Goal: Navigation & Orientation: Find specific page/section

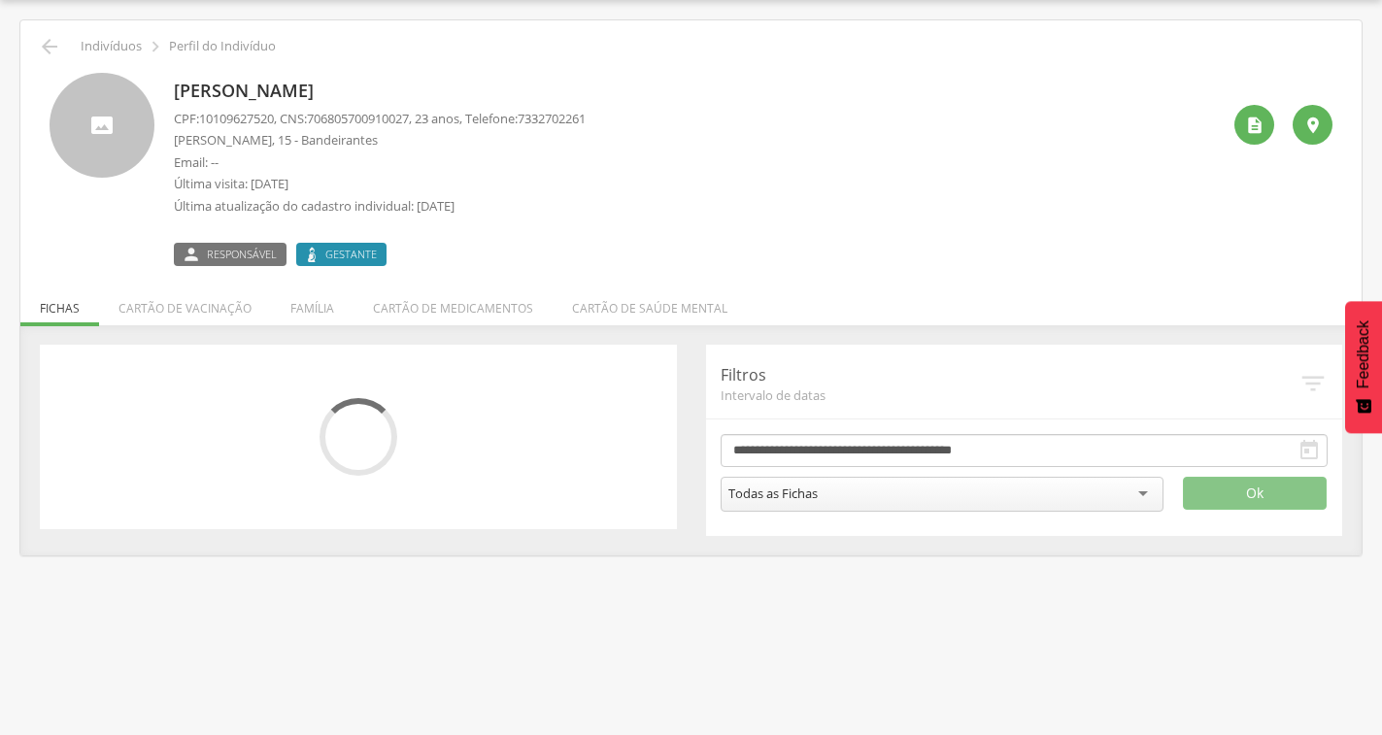
scroll to position [58, 0]
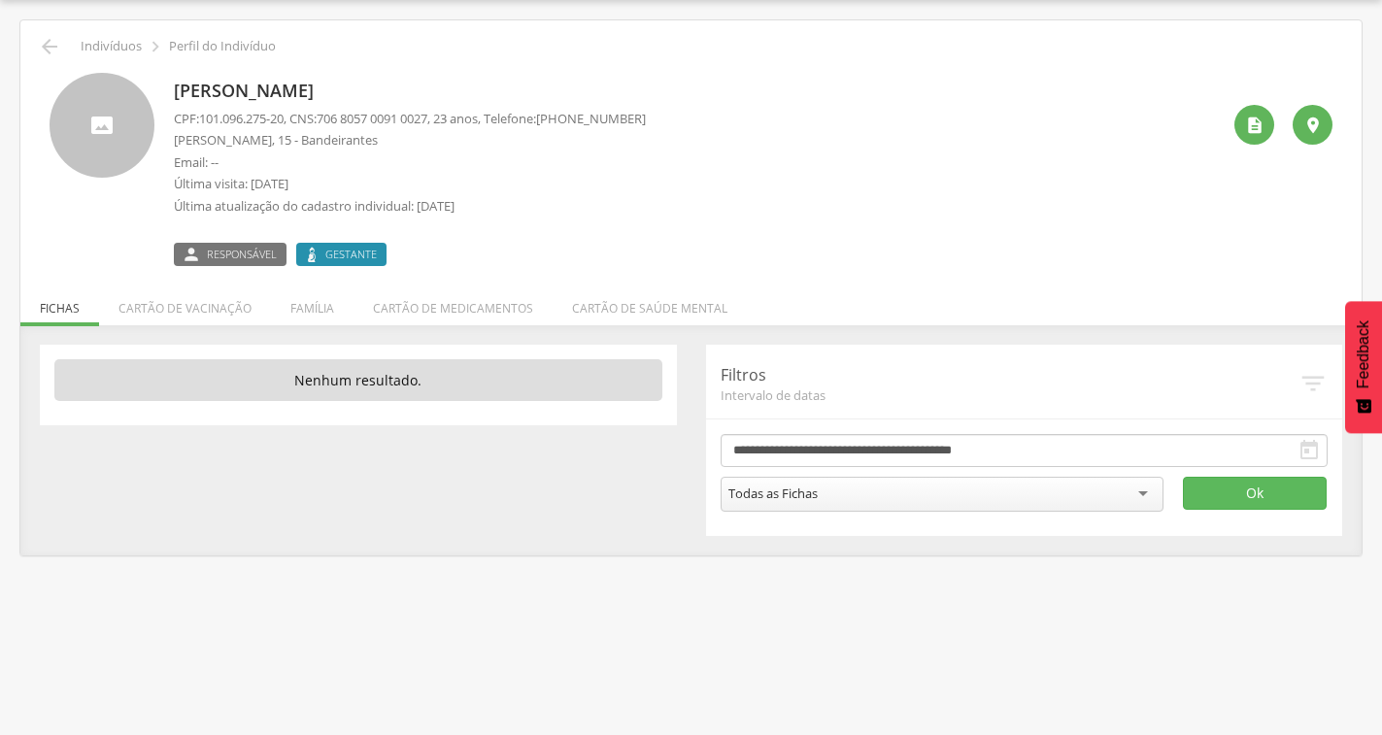
click at [327, 326] on div "2 Nenhum outro membro da família cadastrado. Thomas Santos Couto CNS: 706 0098 …" at bounding box center [690, 440] width 1341 height 230
click at [317, 315] on li "Família" at bounding box center [312, 304] width 83 height 46
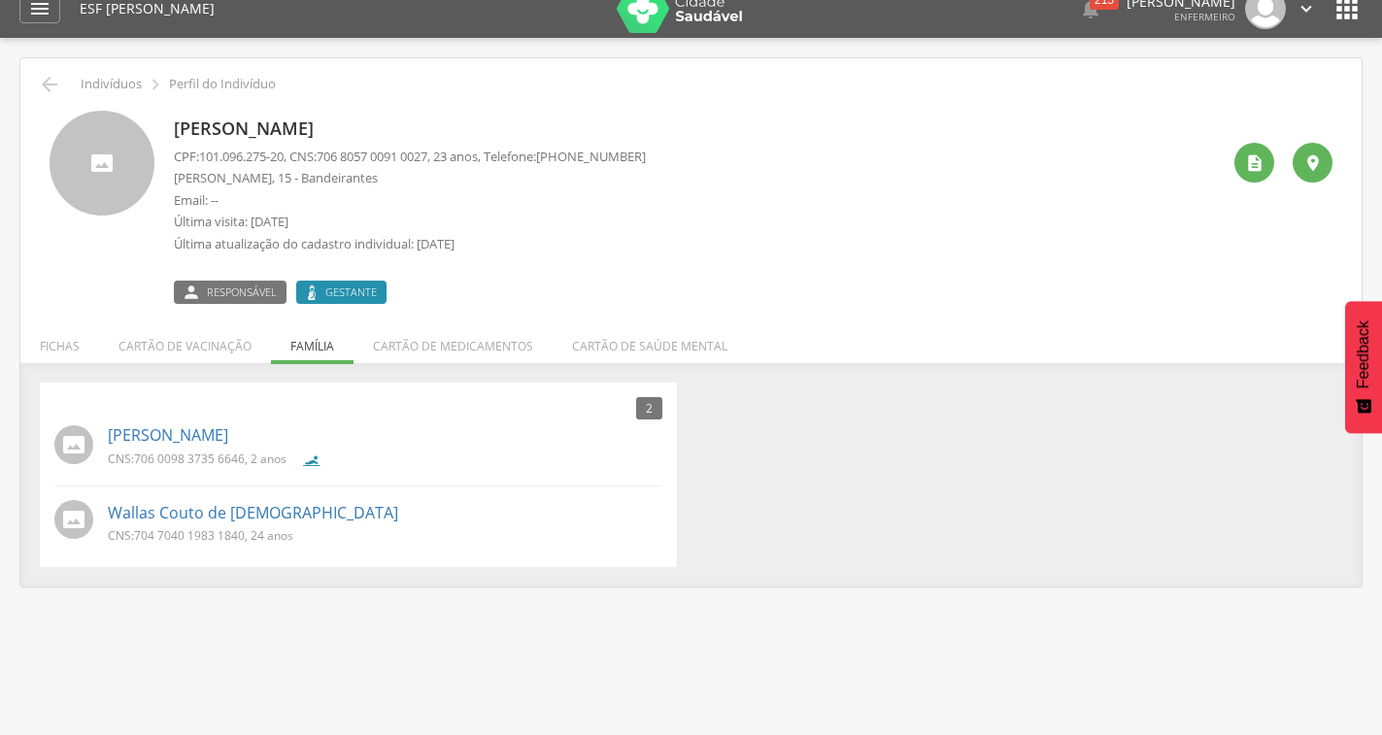
scroll to position [0, 0]
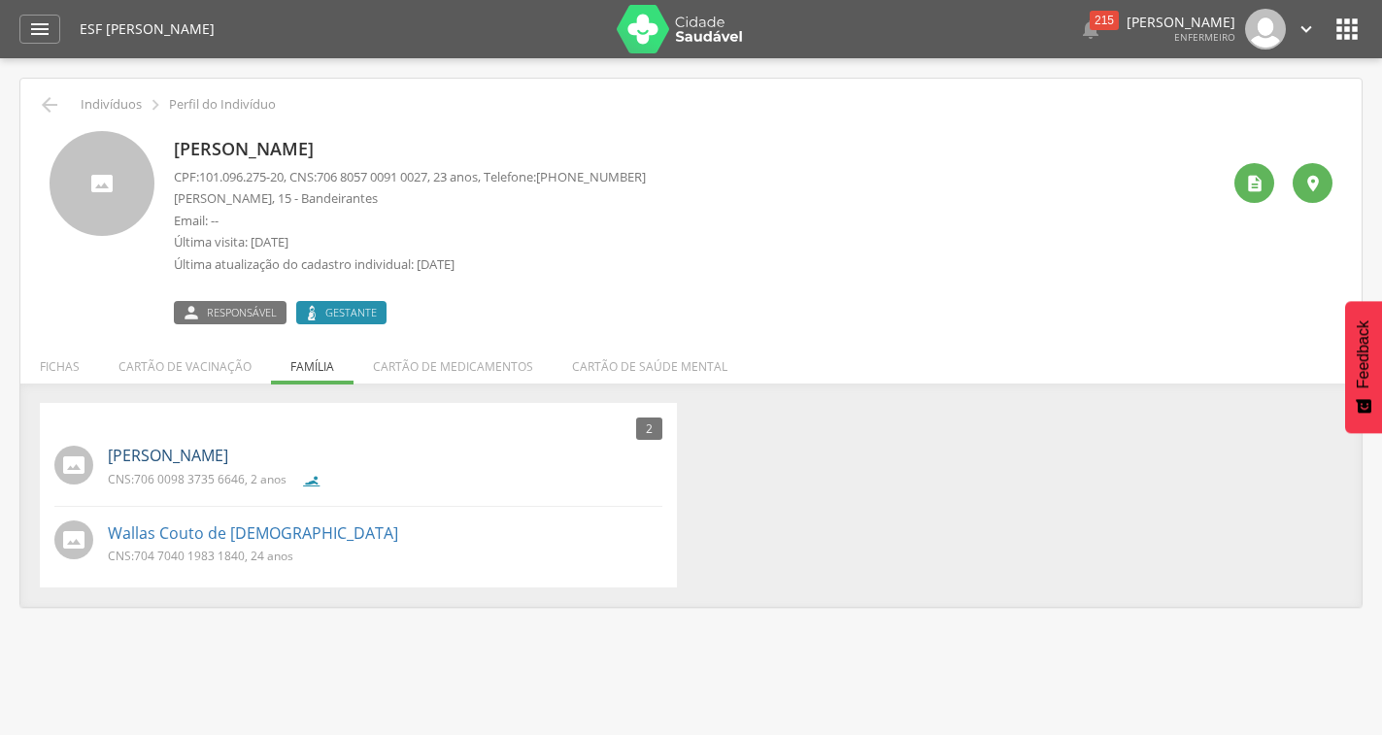
click at [192, 461] on link "[PERSON_NAME]" at bounding box center [168, 456] width 120 height 22
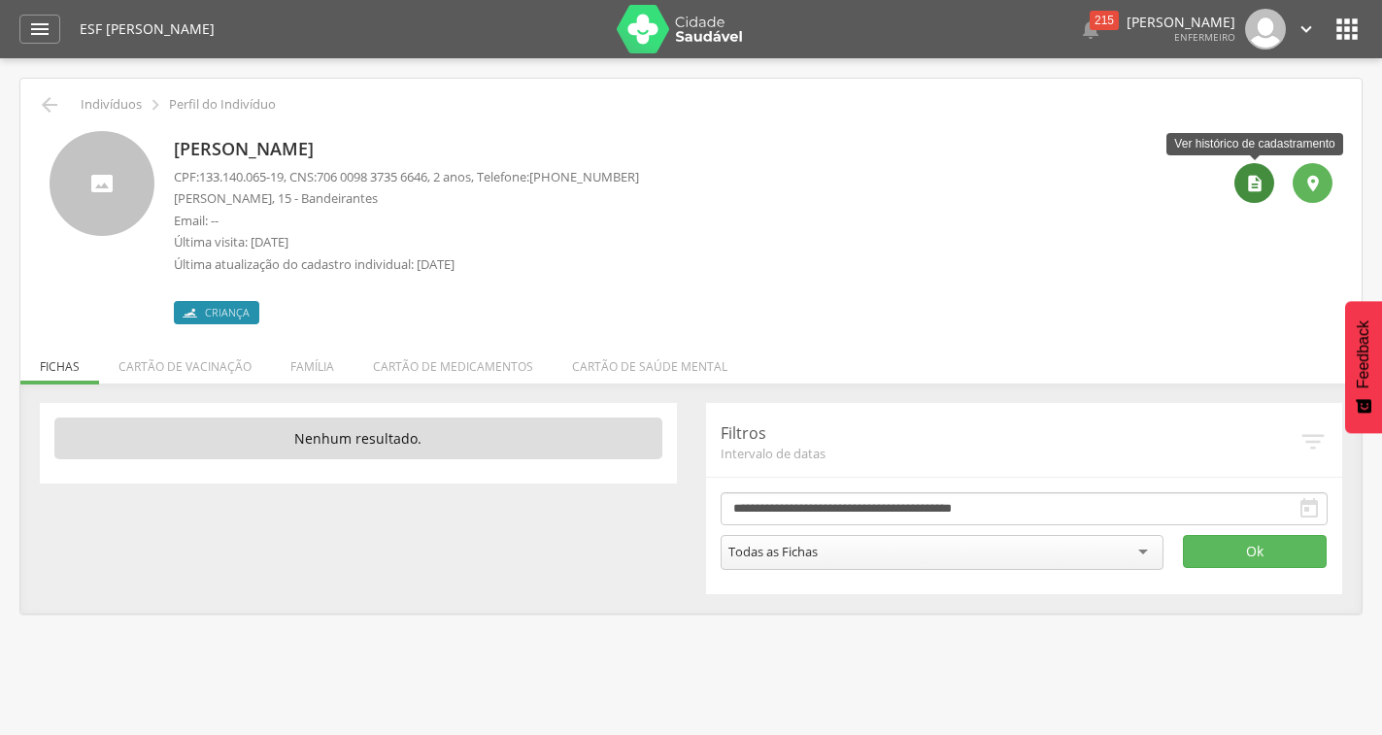
click at [1262, 185] on icon "" at bounding box center [1254, 183] width 19 height 19
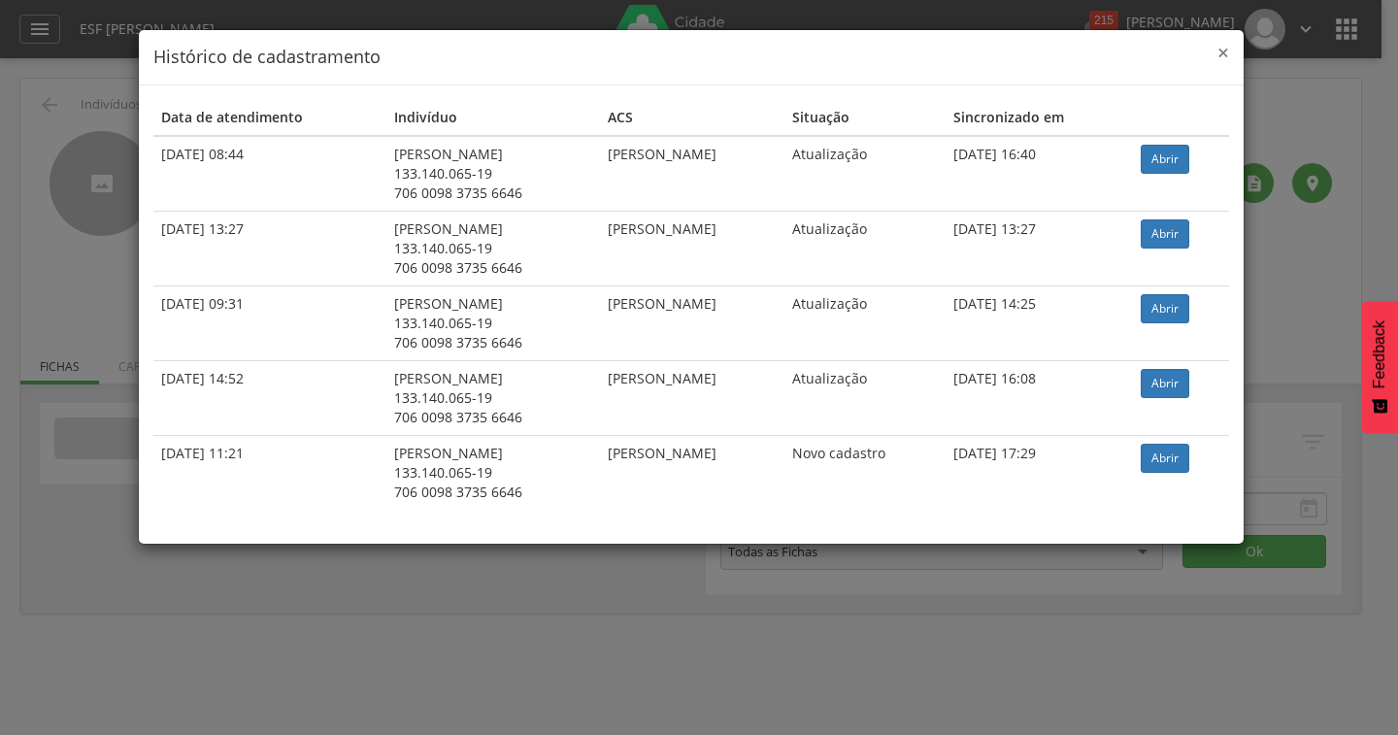
click at [1226, 57] on span "×" at bounding box center [1224, 52] width 12 height 27
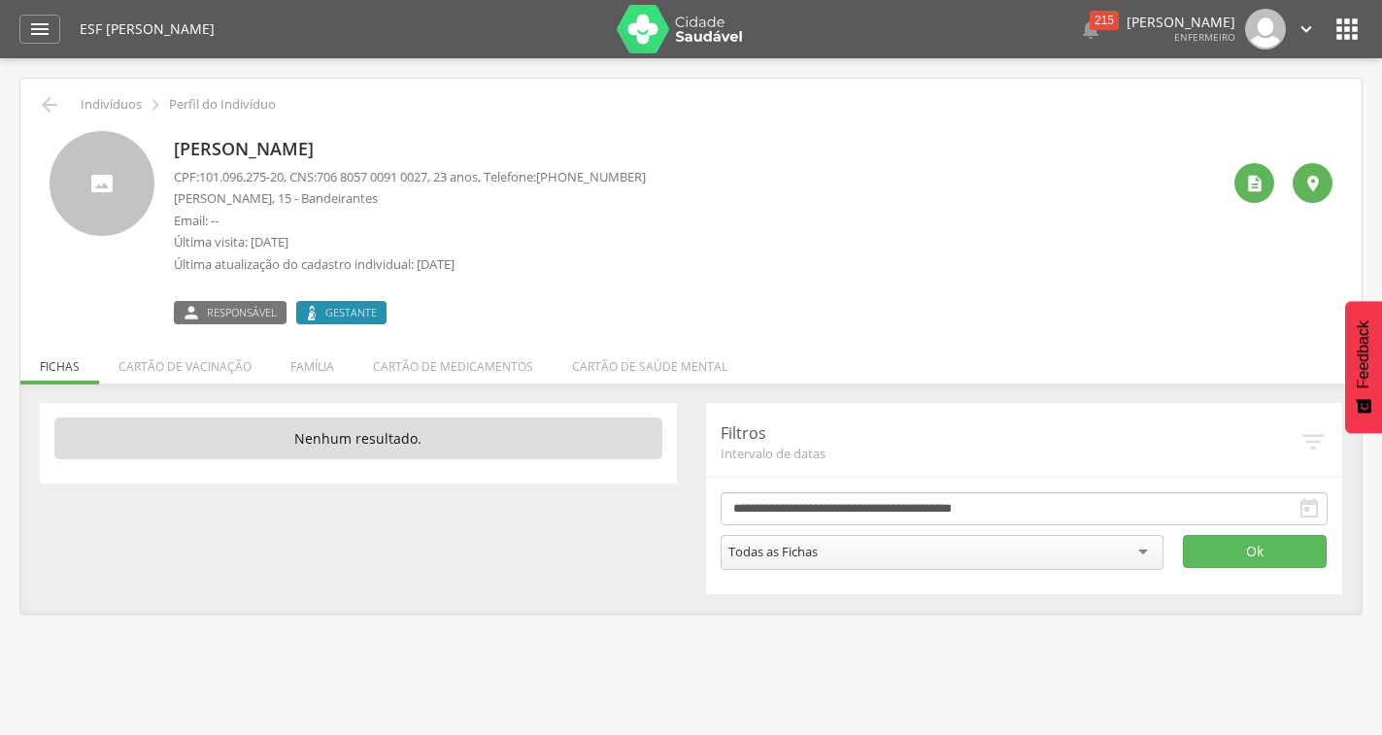
drag, startPoint x: 178, startPoint y: 141, endPoint x: 364, endPoint y: 132, distance: 186.6
click at [364, 132] on div "[PERSON_NAME] CPF: 101.096.275-20 , CNS: [PHONE_NUMBER] , 23 anos, Telefone: [P…" at bounding box center [410, 227] width 472 height 193
copy p "[PERSON_NAME]"
click at [45, 27] on icon "" at bounding box center [39, 28] width 23 height 23
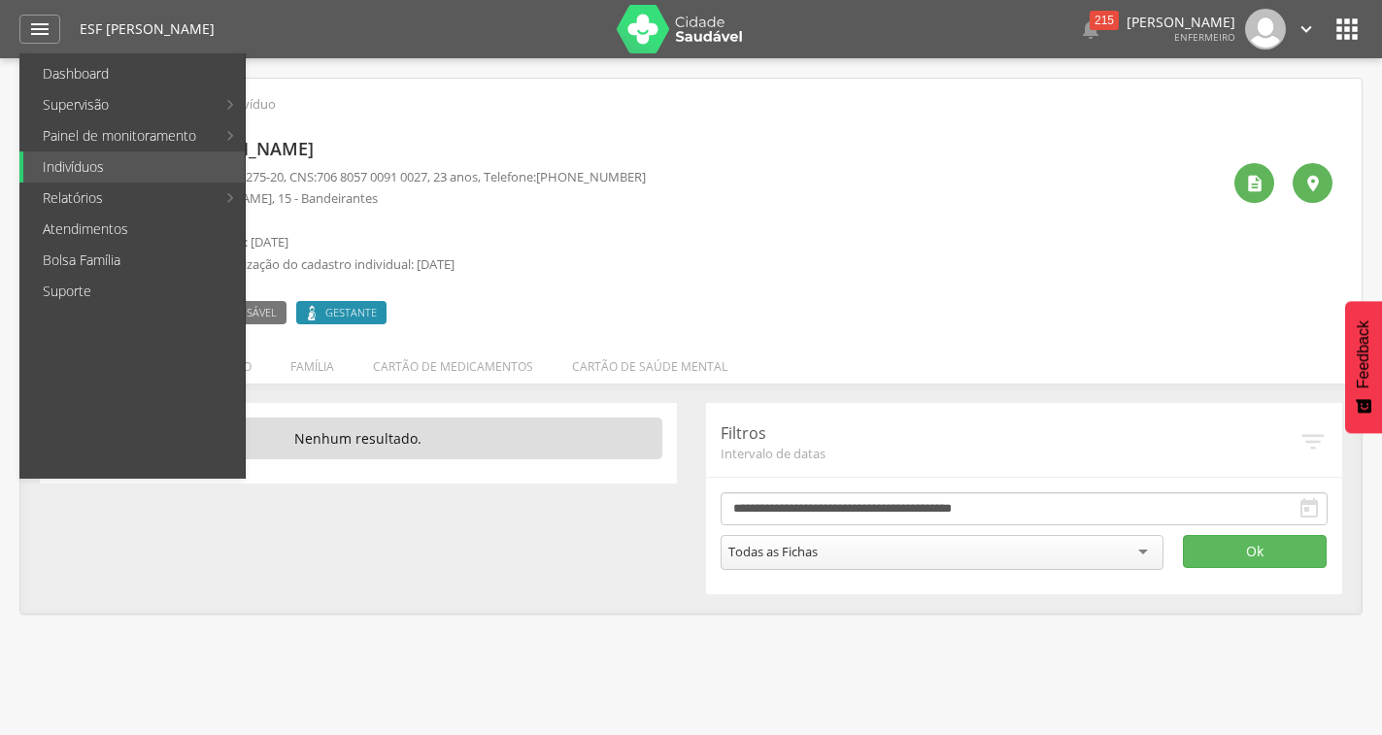
click at [678, 36] on img at bounding box center [680, 29] width 126 height 49
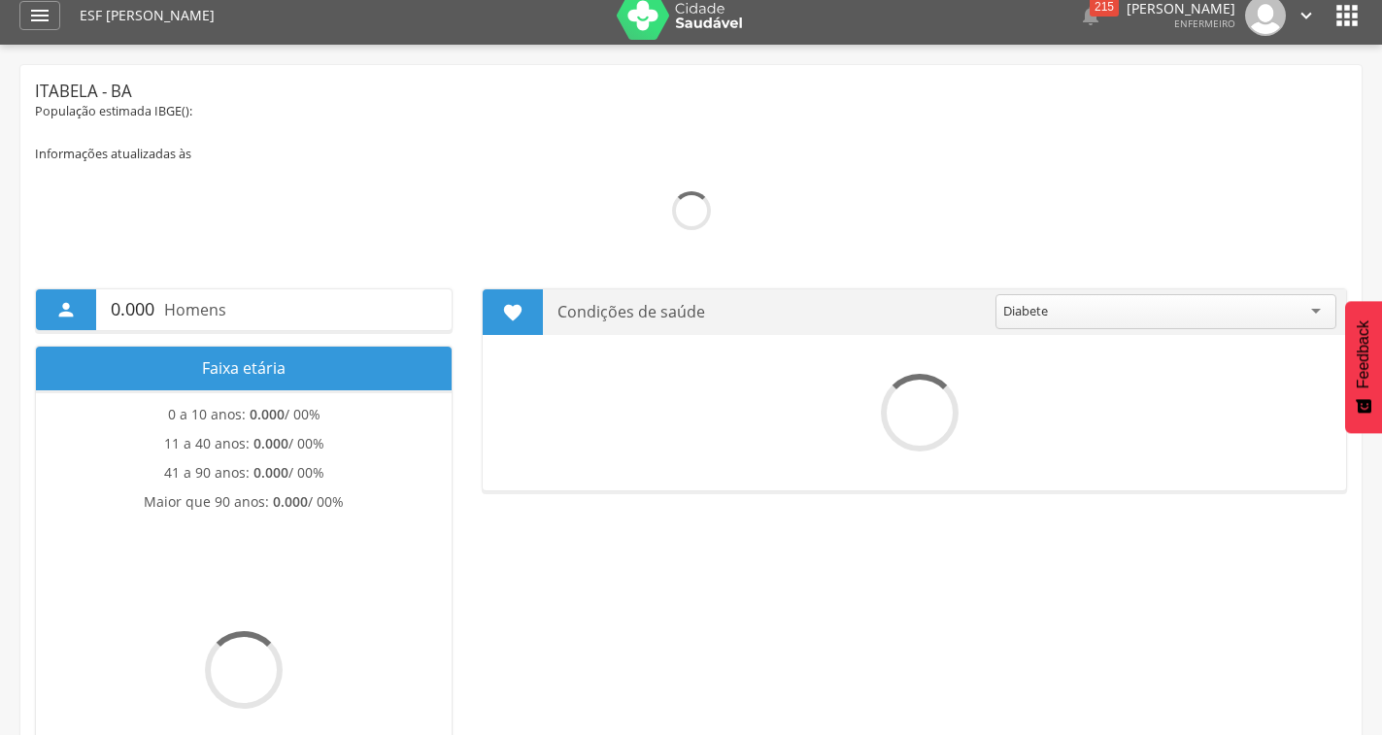
scroll to position [1, 0]
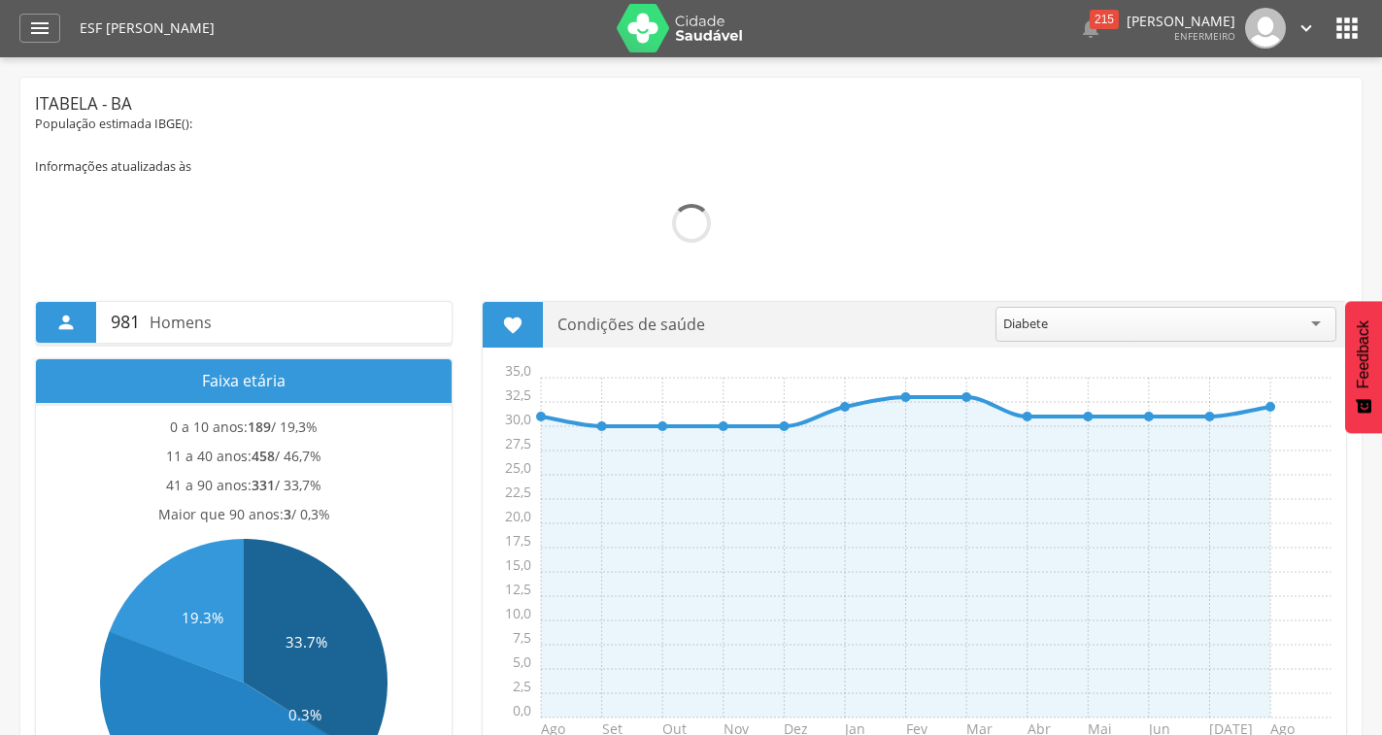
click at [1303, 31] on icon "" at bounding box center [1305, 27] width 21 height 21
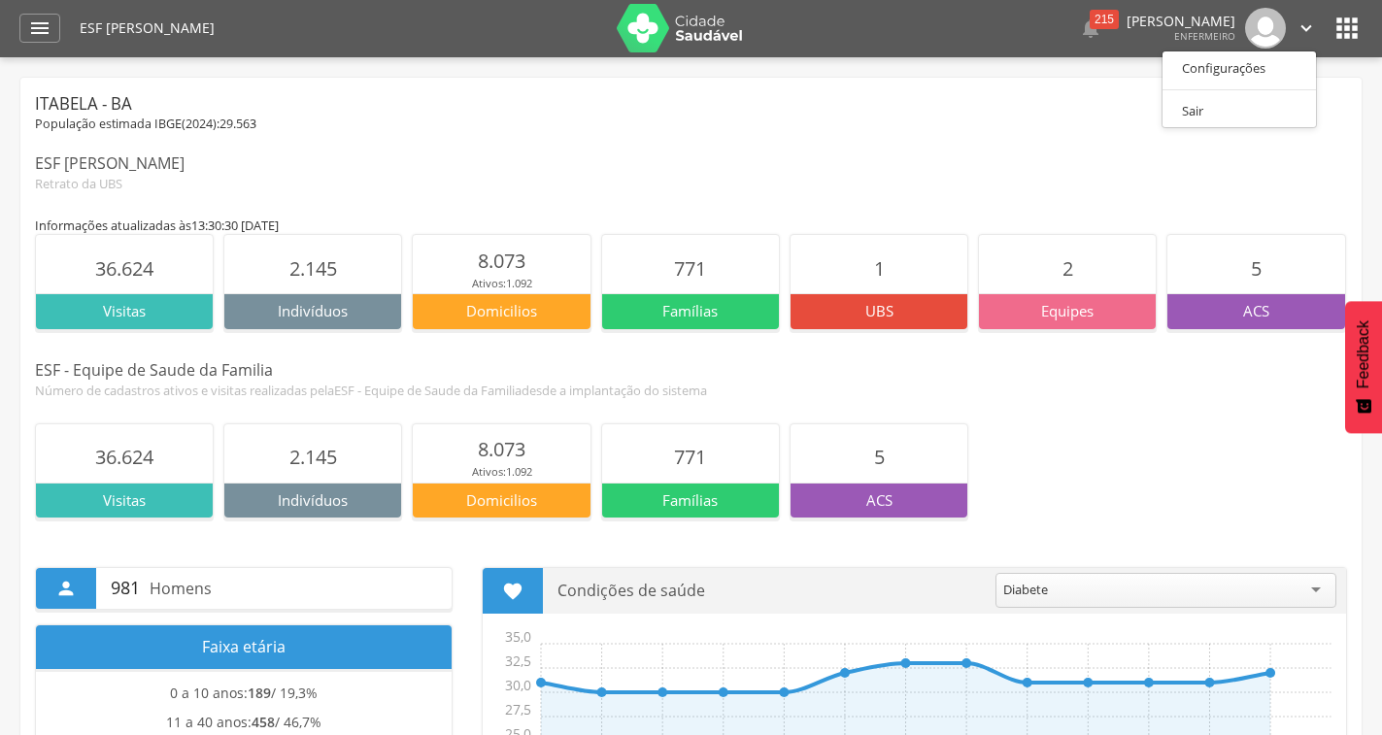
scroll to position [0, 0]
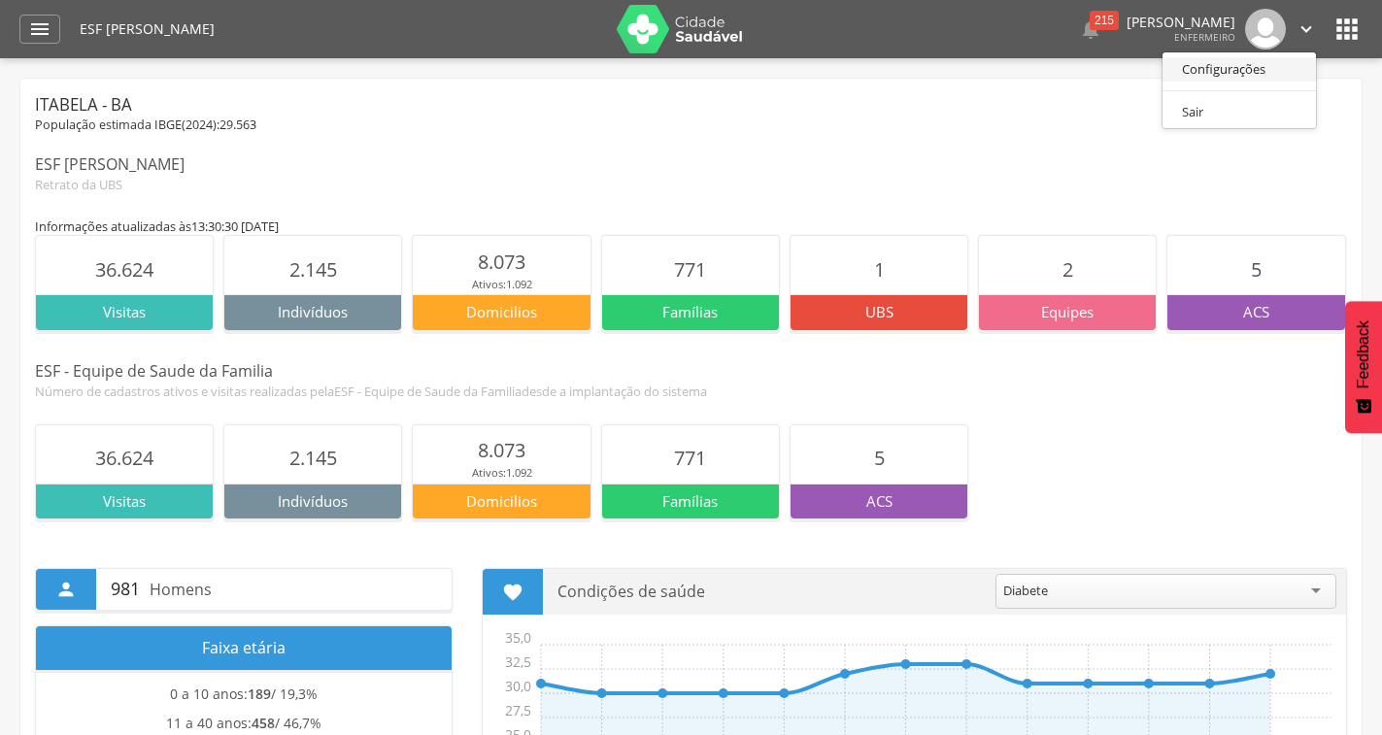
click at [1285, 65] on link "Configurações" at bounding box center [1238, 69] width 153 height 24
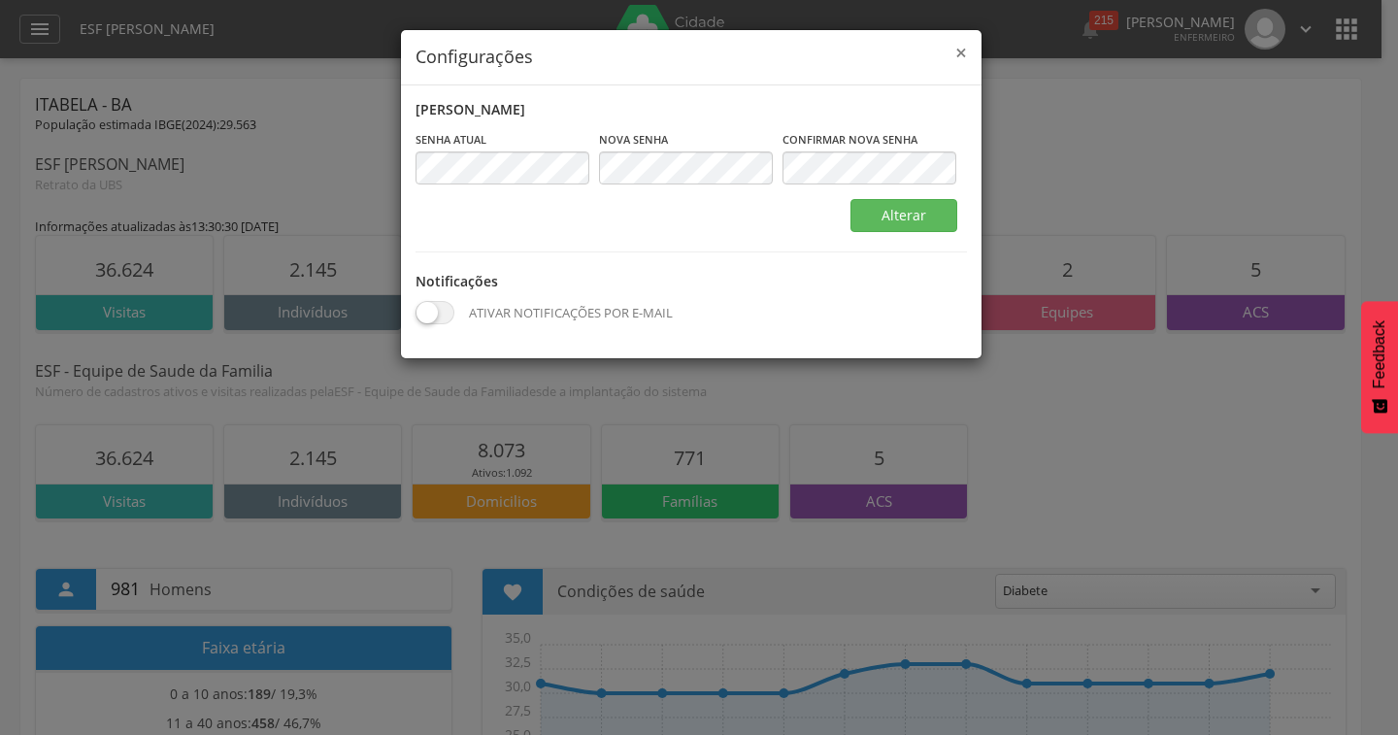
click at [956, 52] on span "×" at bounding box center [962, 52] width 12 height 27
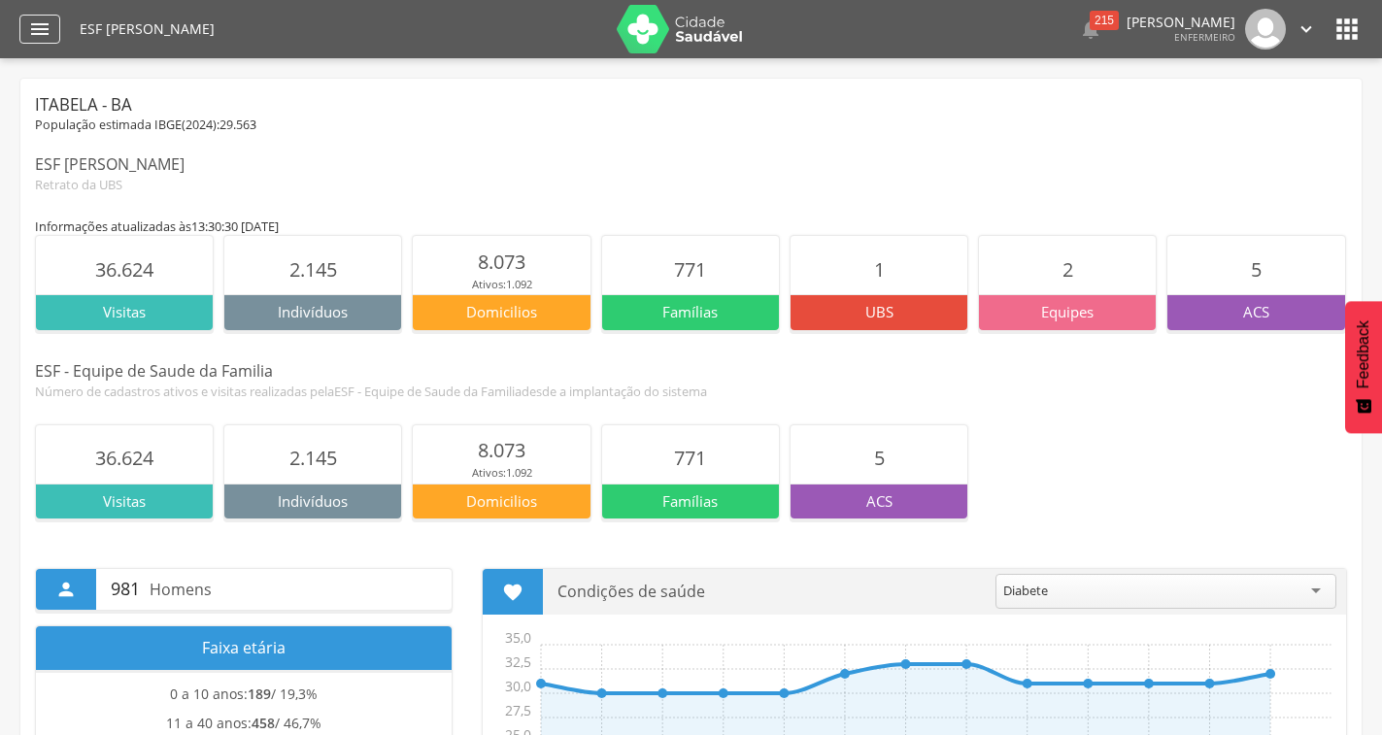
click at [34, 31] on icon "" at bounding box center [39, 28] width 23 height 23
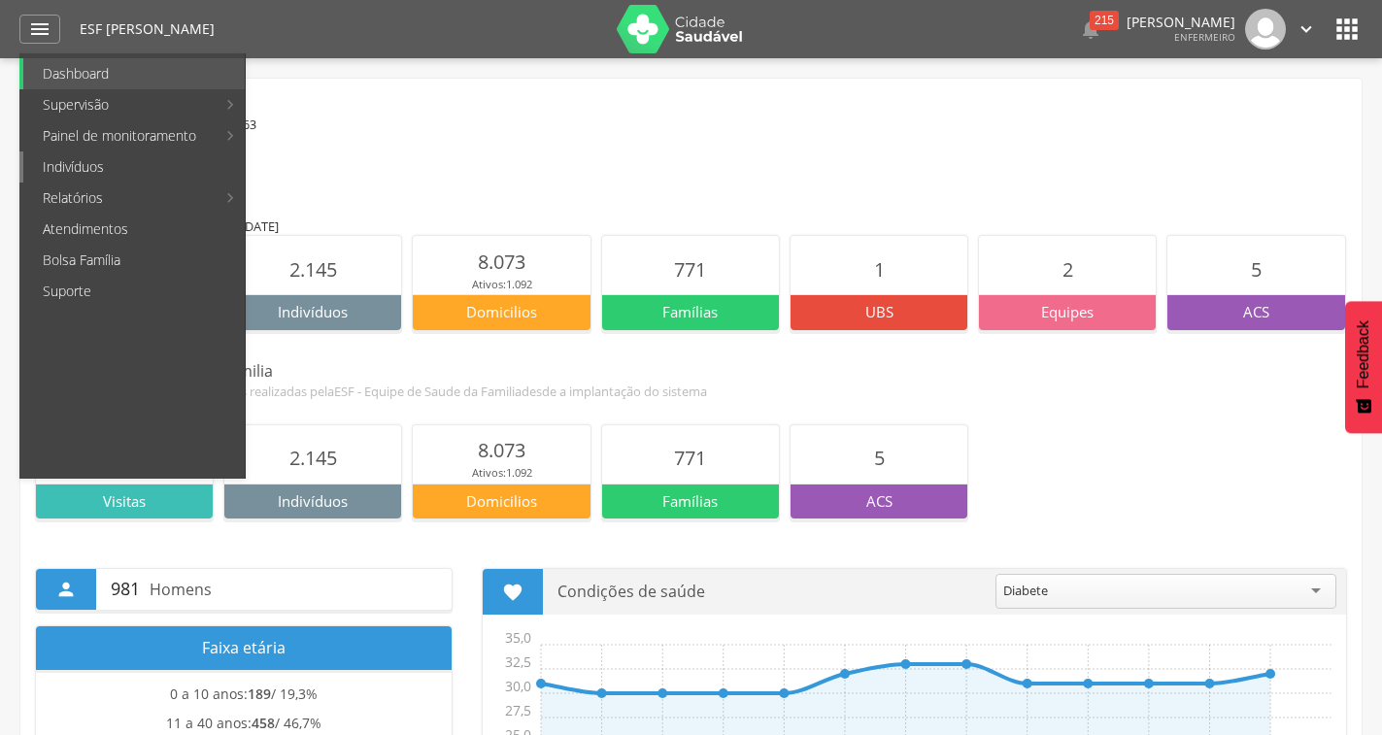
click at [151, 170] on link "Indivíduos" at bounding box center [133, 166] width 221 height 31
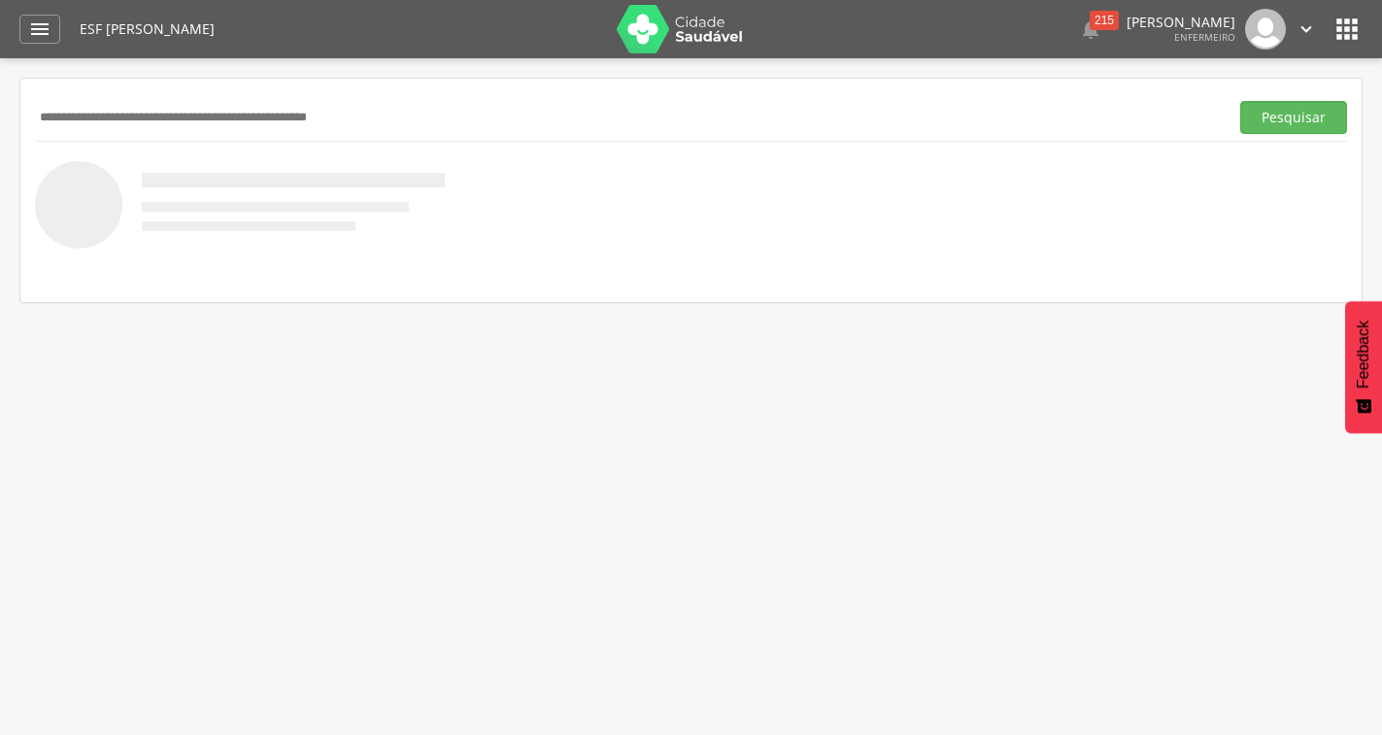
paste input "**********"
type input "**********"
click at [1240, 101] on button "Pesquisar" at bounding box center [1293, 117] width 107 height 33
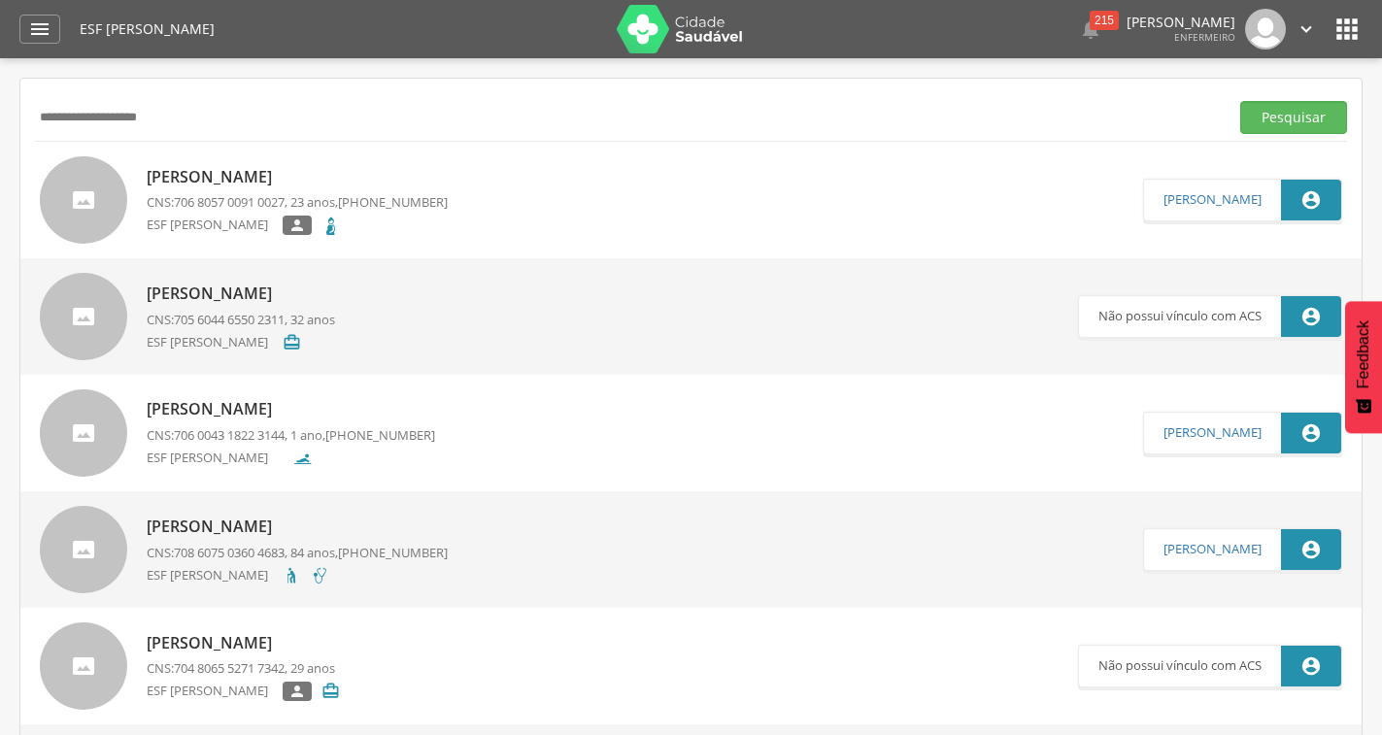
click at [1315, 199] on icon "" at bounding box center [1310, 199] width 21 height 21
click at [1213, 195] on link "Claudio Marcos Ambrozini" at bounding box center [1212, 200] width 98 height 16
click at [185, 197] on span "706 8057 0091 0027" at bounding box center [229, 201] width 111 height 17
type input "**********"
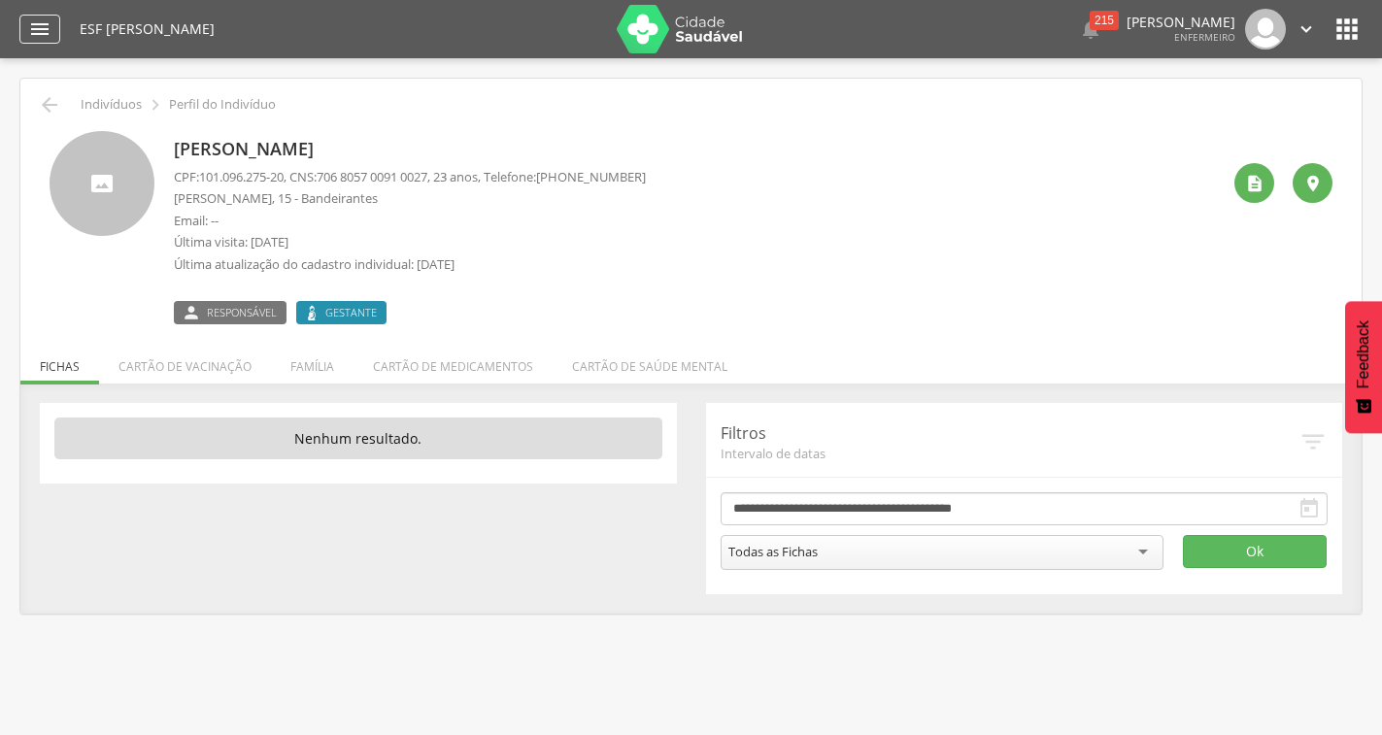
click at [50, 19] on icon "" at bounding box center [39, 28] width 23 height 23
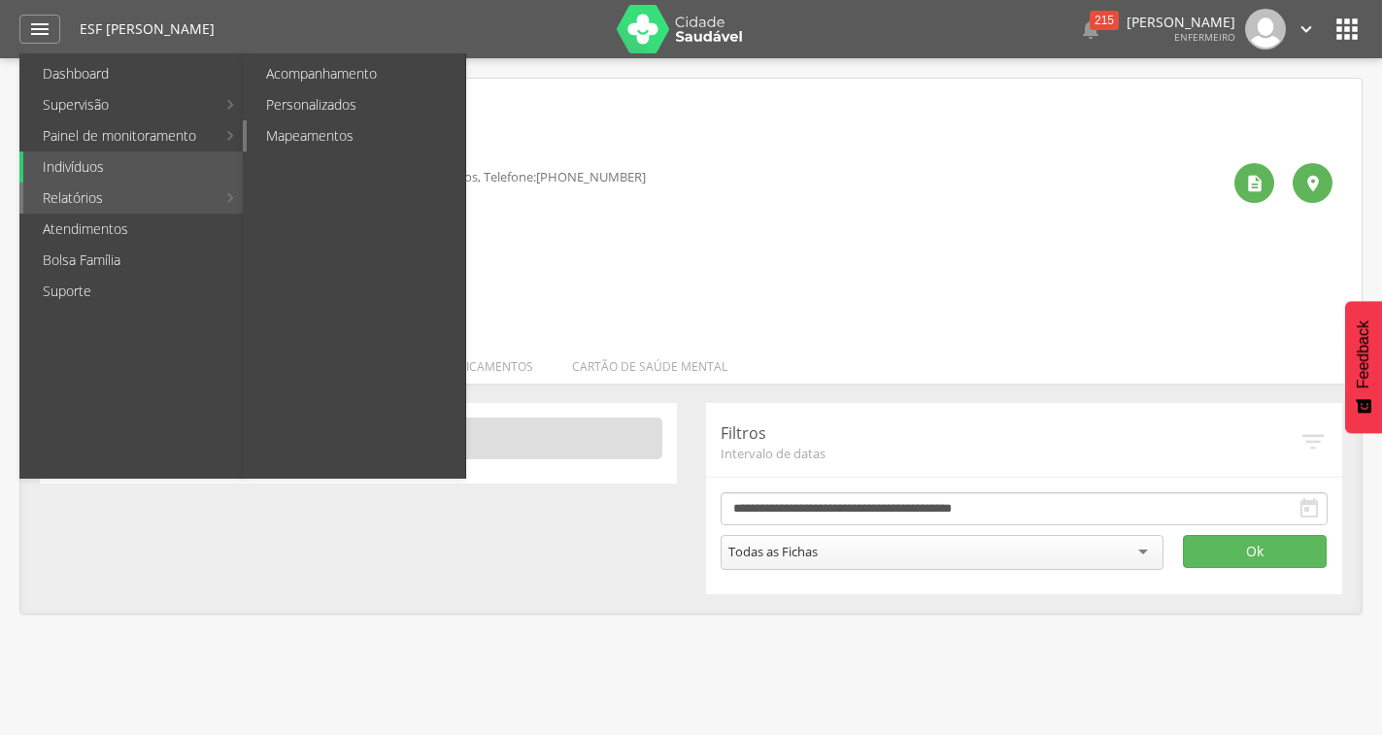
click at [323, 135] on link "Mapeamentos" at bounding box center [356, 135] width 218 height 31
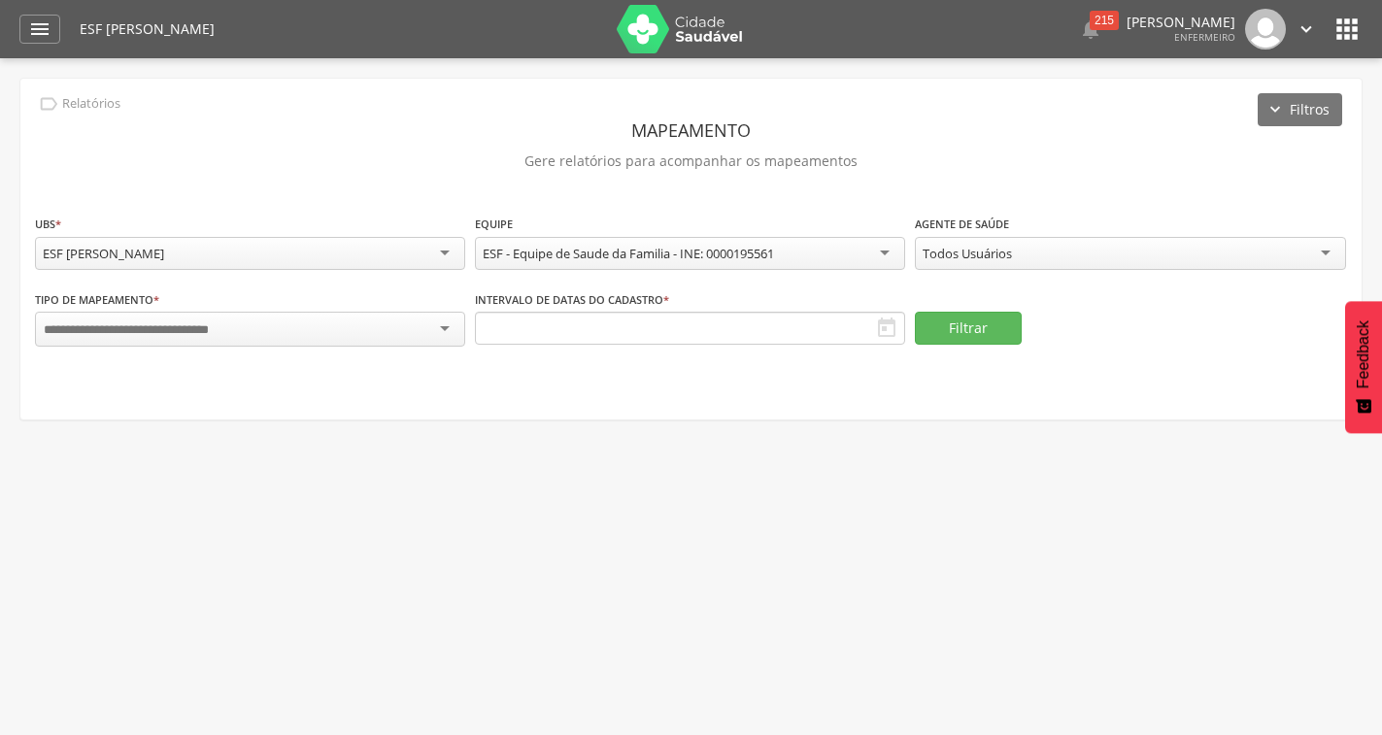
click at [293, 336] on div at bounding box center [250, 329] width 430 height 35
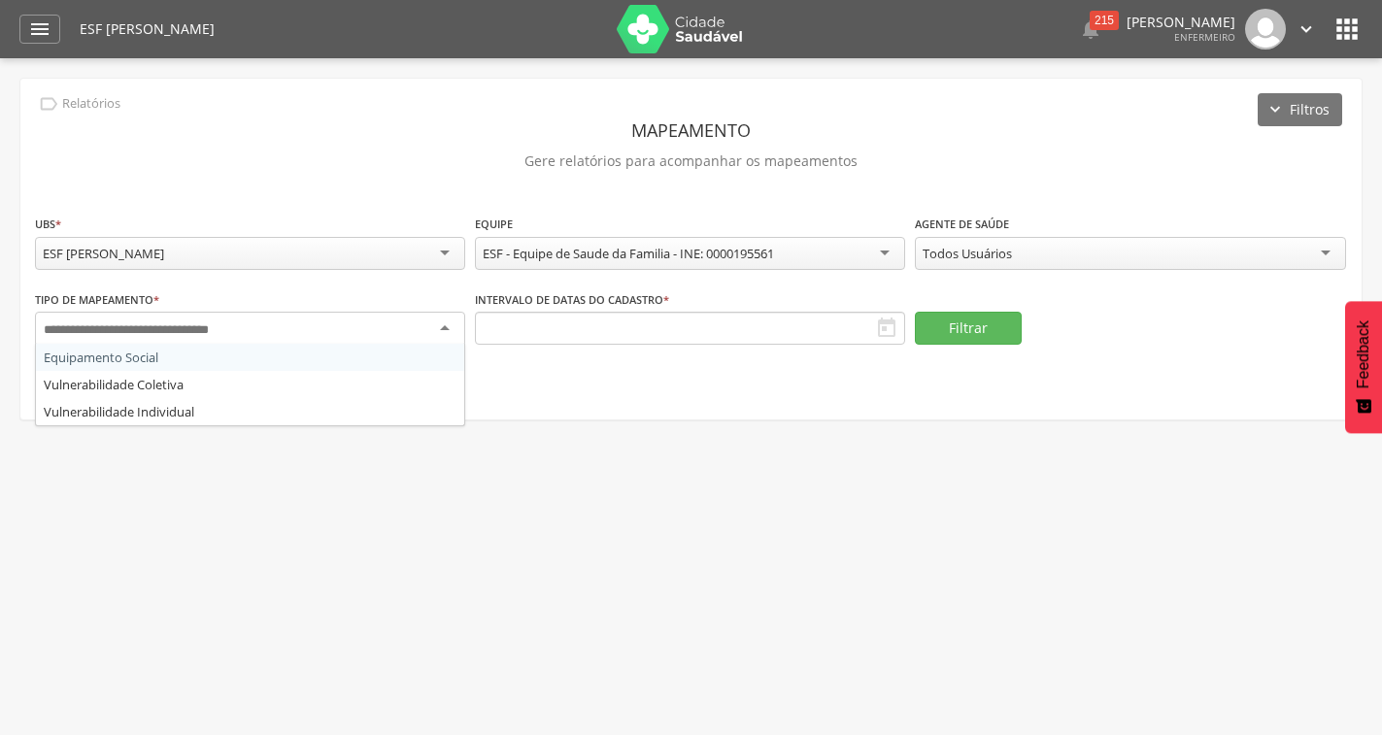
click at [1011, 253] on div "Todos Usuários" at bounding box center [966, 253] width 89 height 17
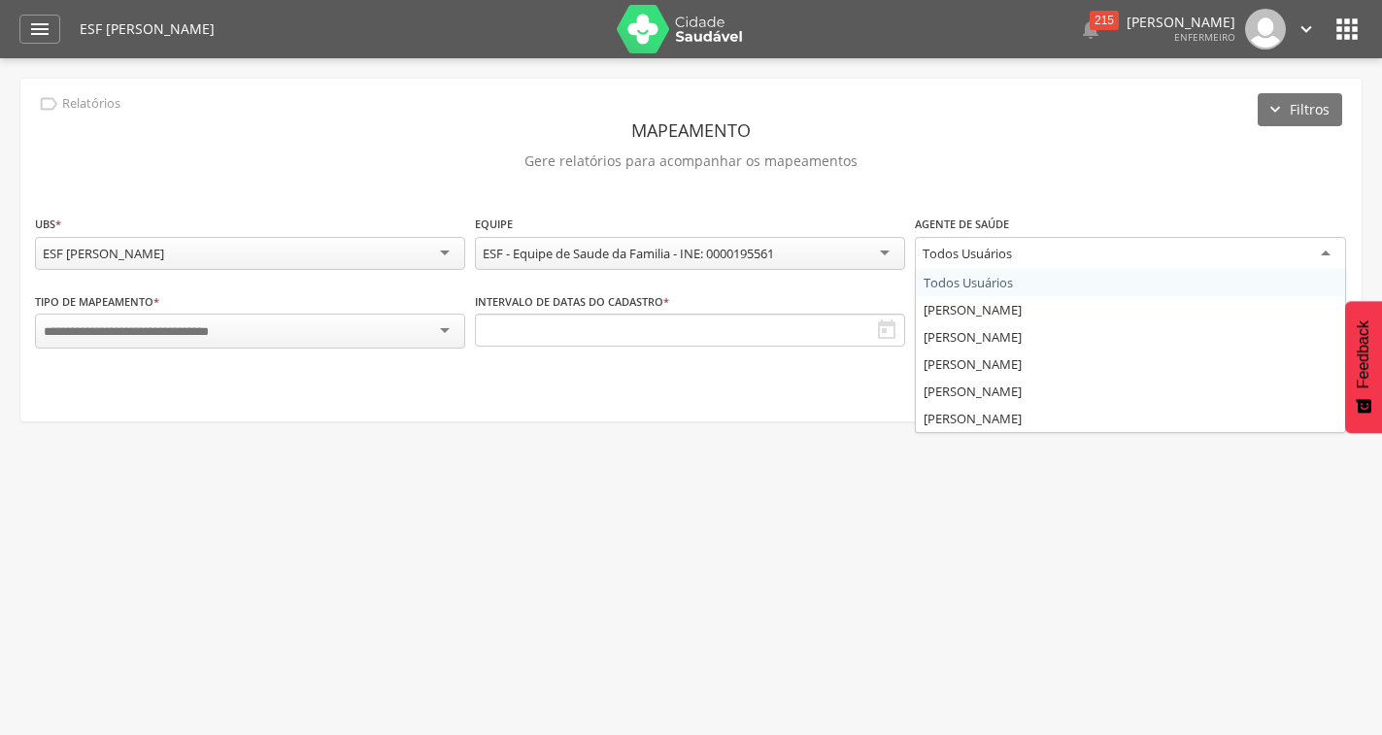
drag, startPoint x: 1011, startPoint y: 253, endPoint x: 597, endPoint y: 181, distance: 420.0
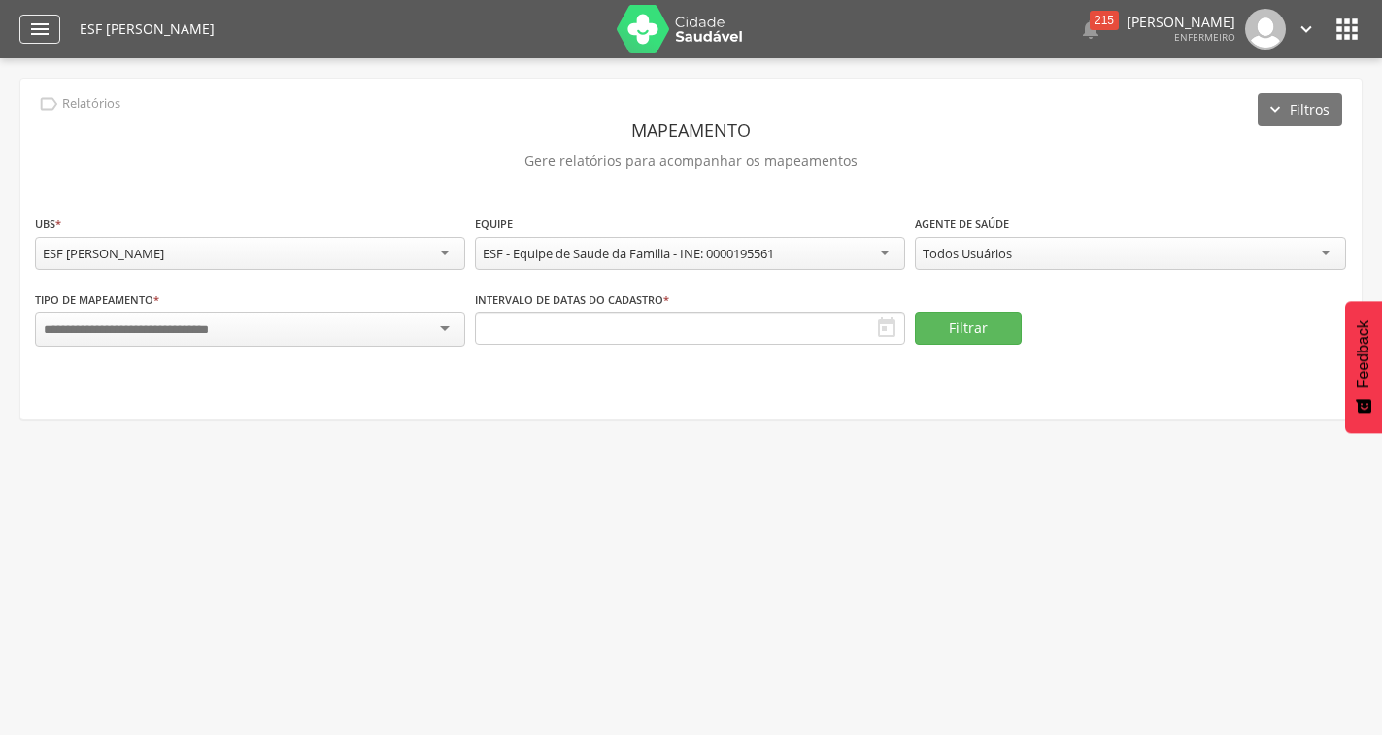
click at [40, 30] on icon "" at bounding box center [39, 28] width 23 height 23
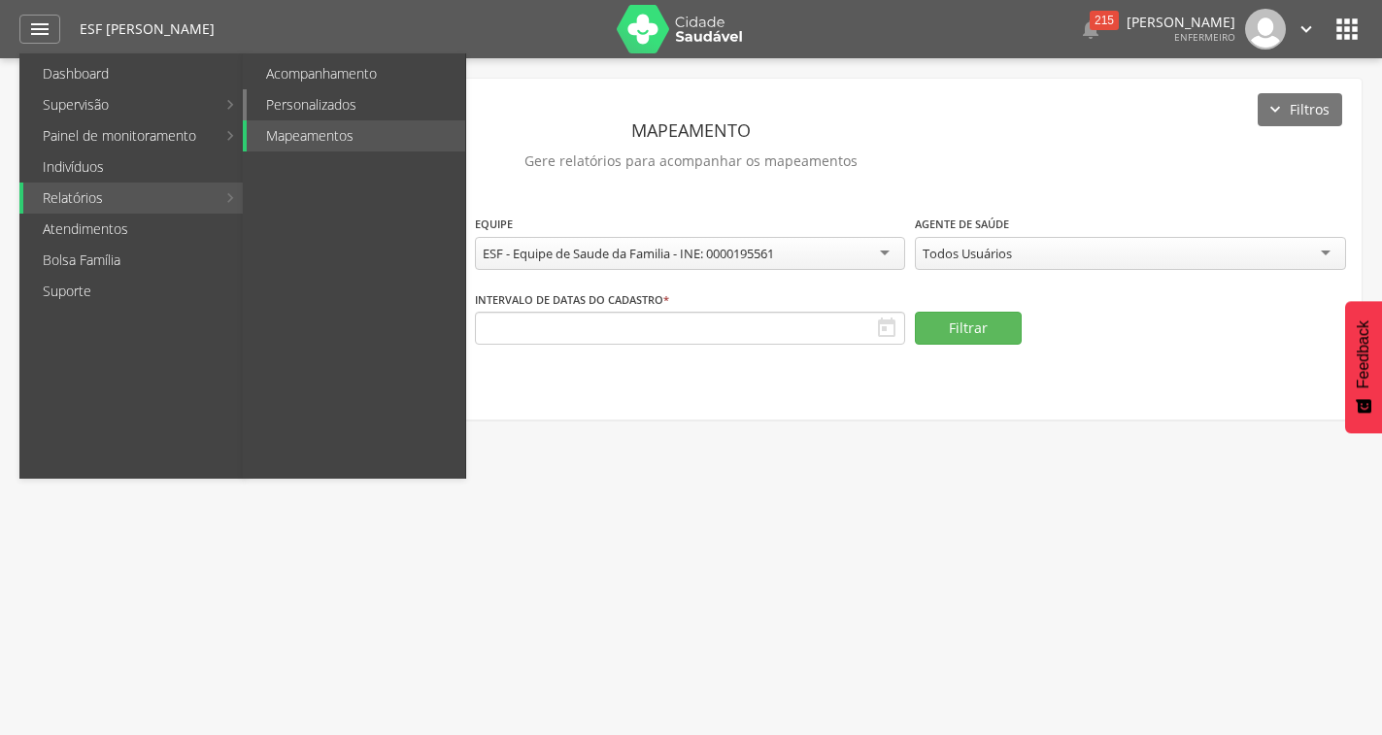
click at [349, 97] on link "Personalizados" at bounding box center [356, 104] width 218 height 31
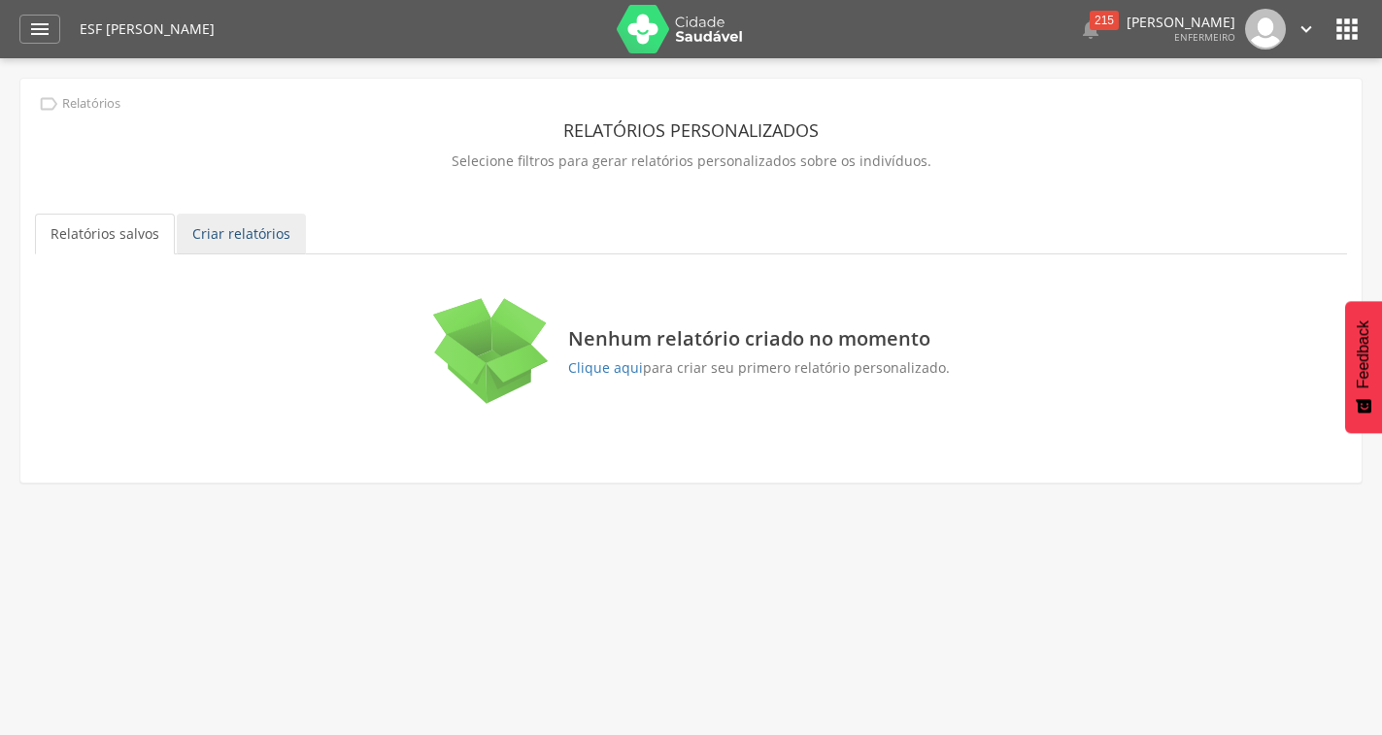
click at [253, 237] on link "Criar relatórios" at bounding box center [241, 234] width 129 height 41
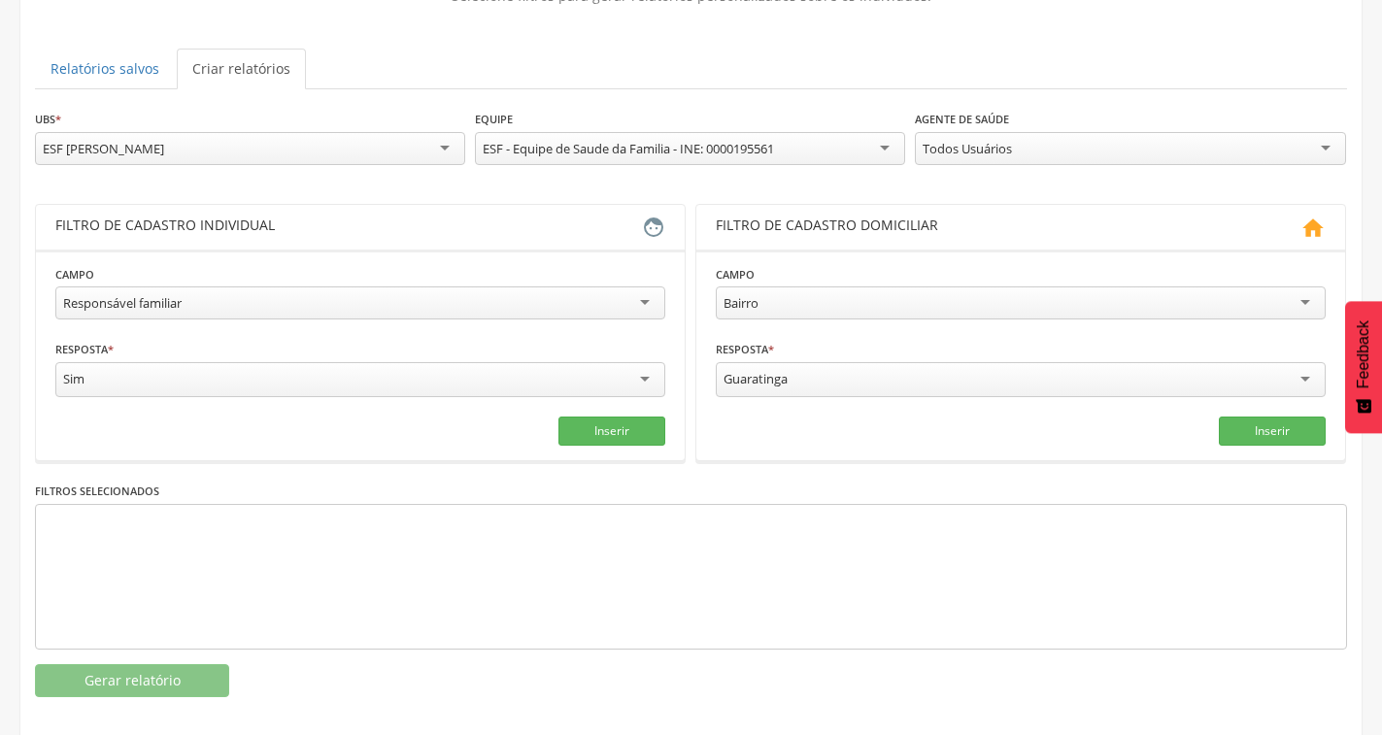
scroll to position [180, 0]
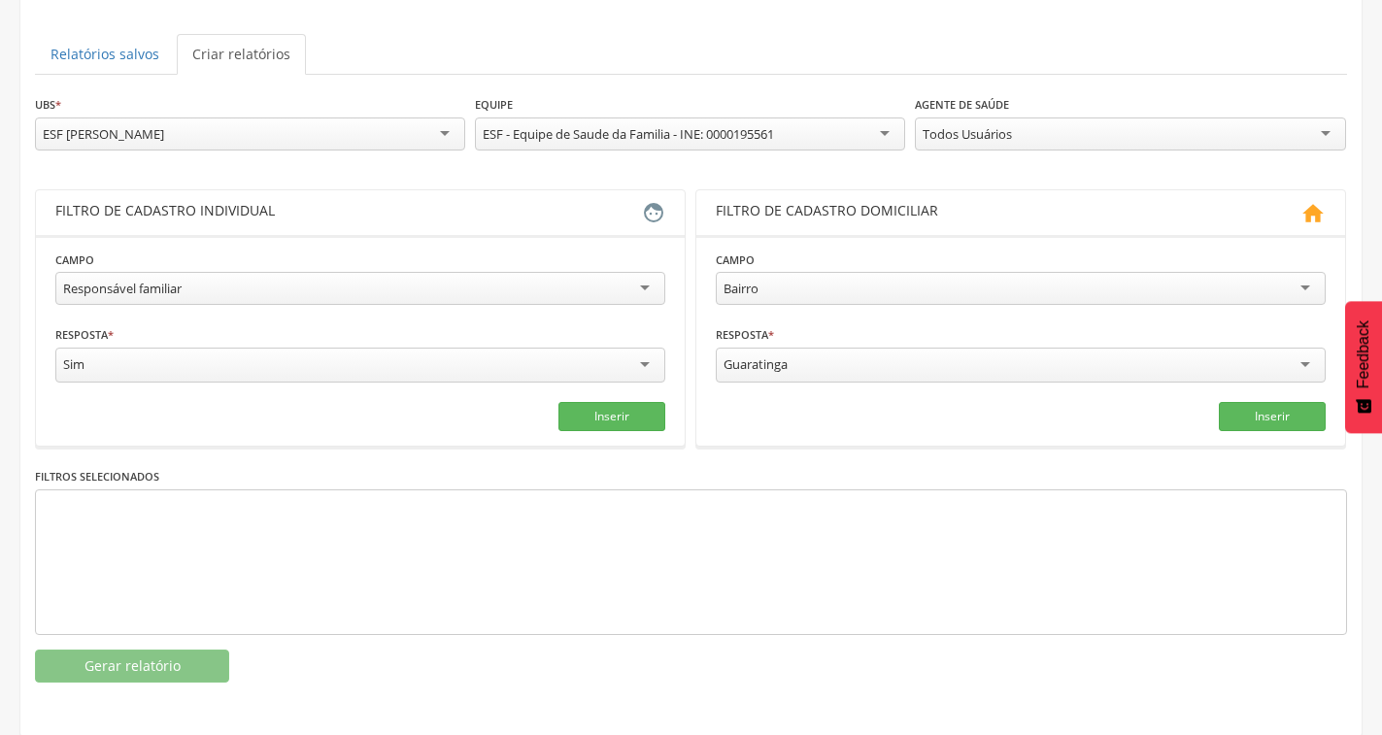
click at [381, 541] on div at bounding box center [691, 562] width 1312 height 146
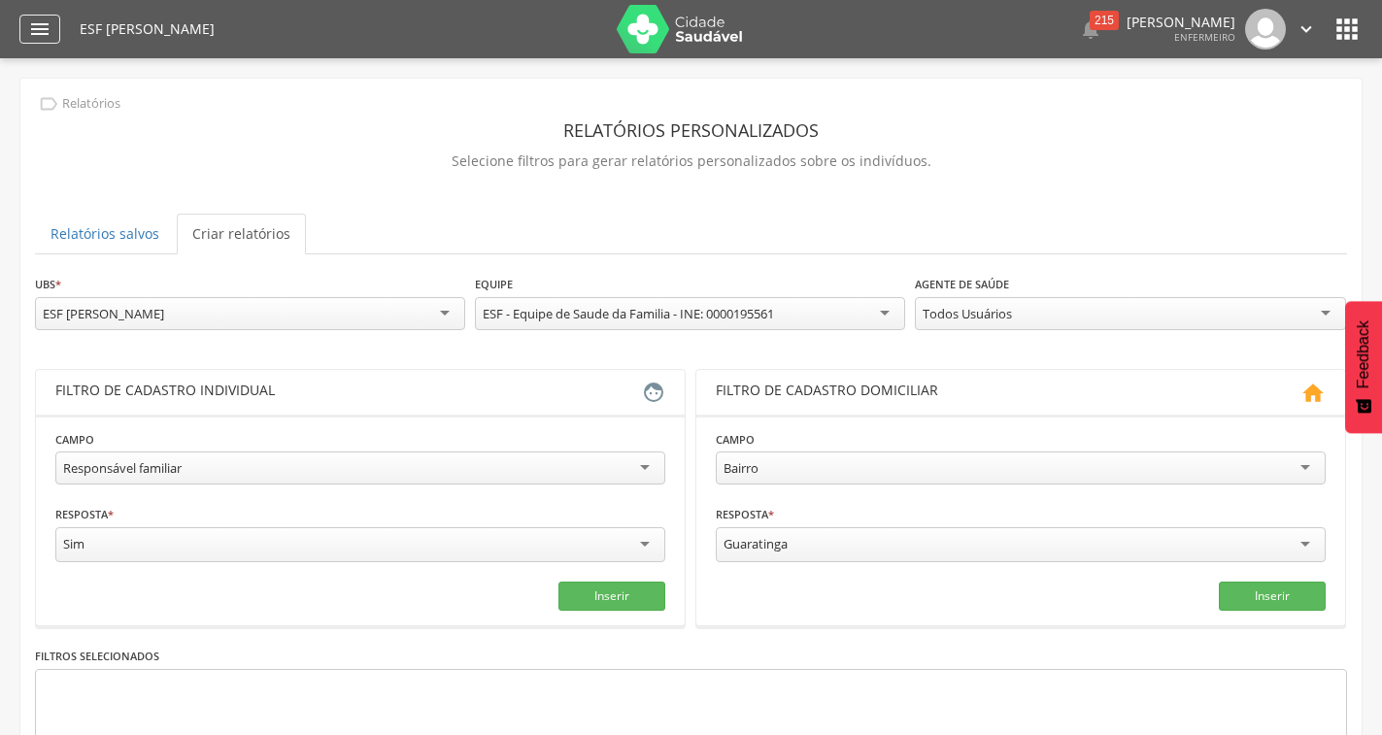
click at [41, 24] on icon "" at bounding box center [39, 28] width 23 height 23
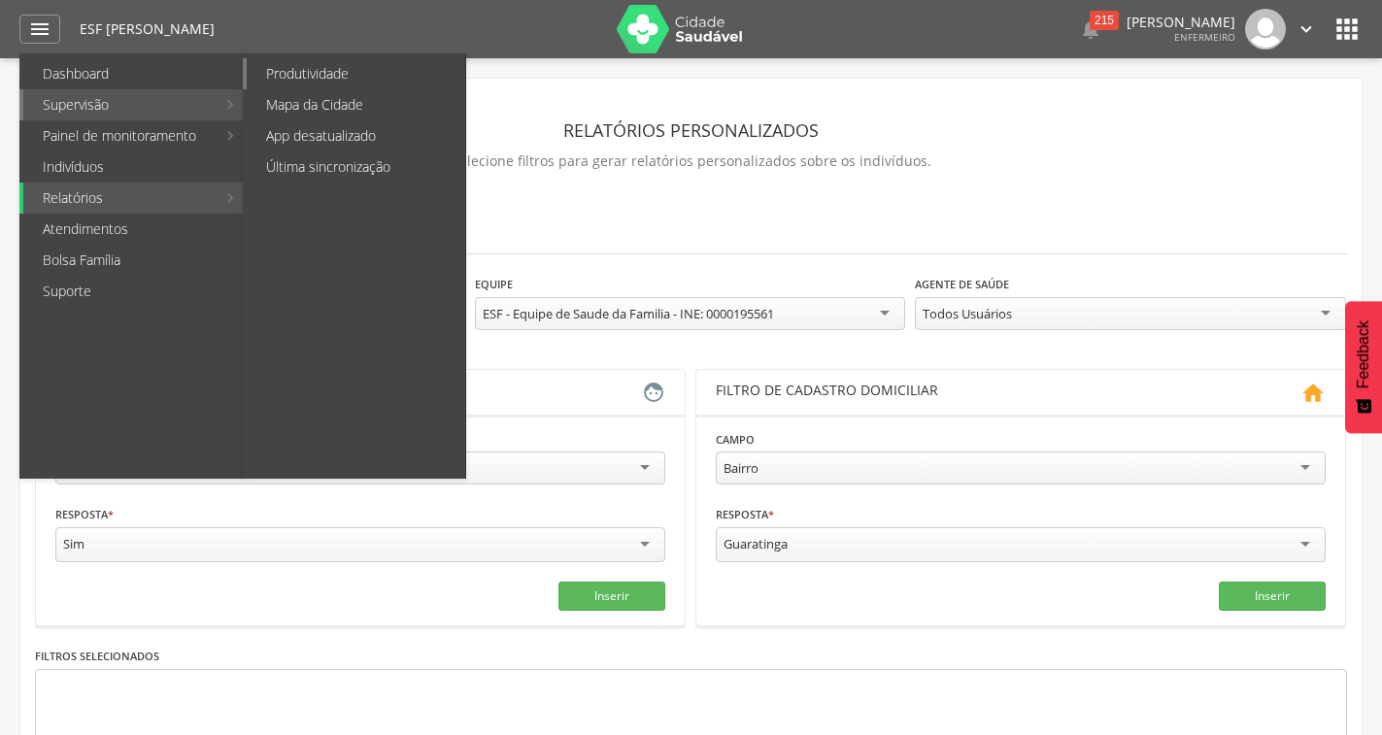
click at [315, 75] on link "Produtividade" at bounding box center [356, 73] width 218 height 31
type input "**********"
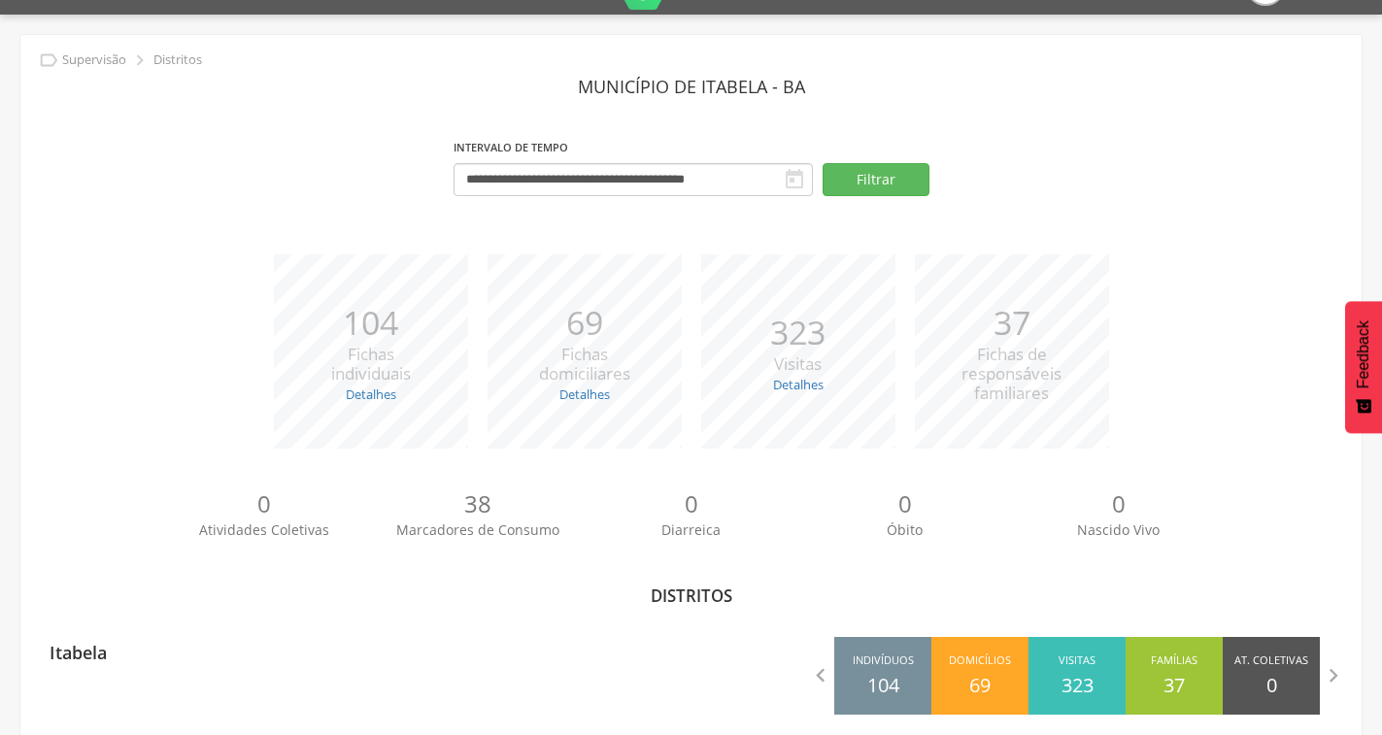
scroll to position [68, 0]
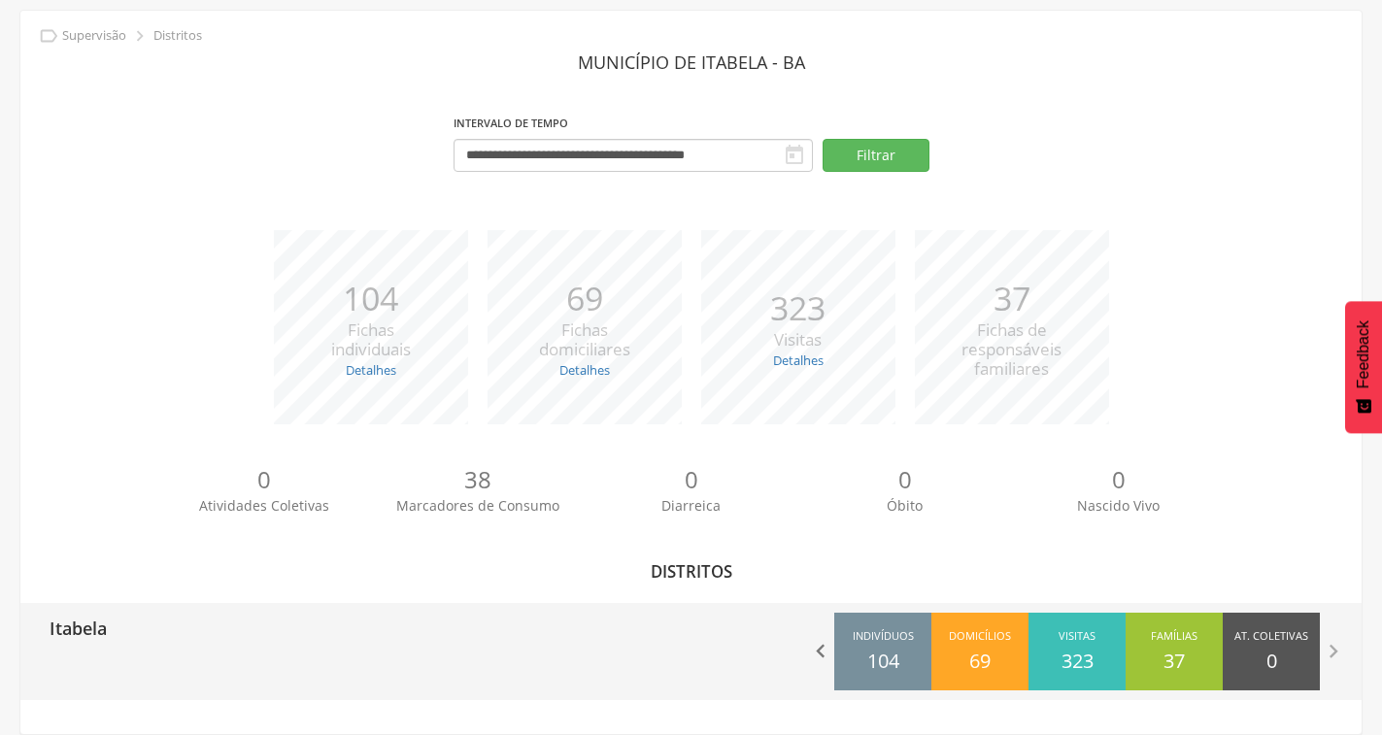
click at [817, 640] on icon "" at bounding box center [820, 651] width 27 height 27
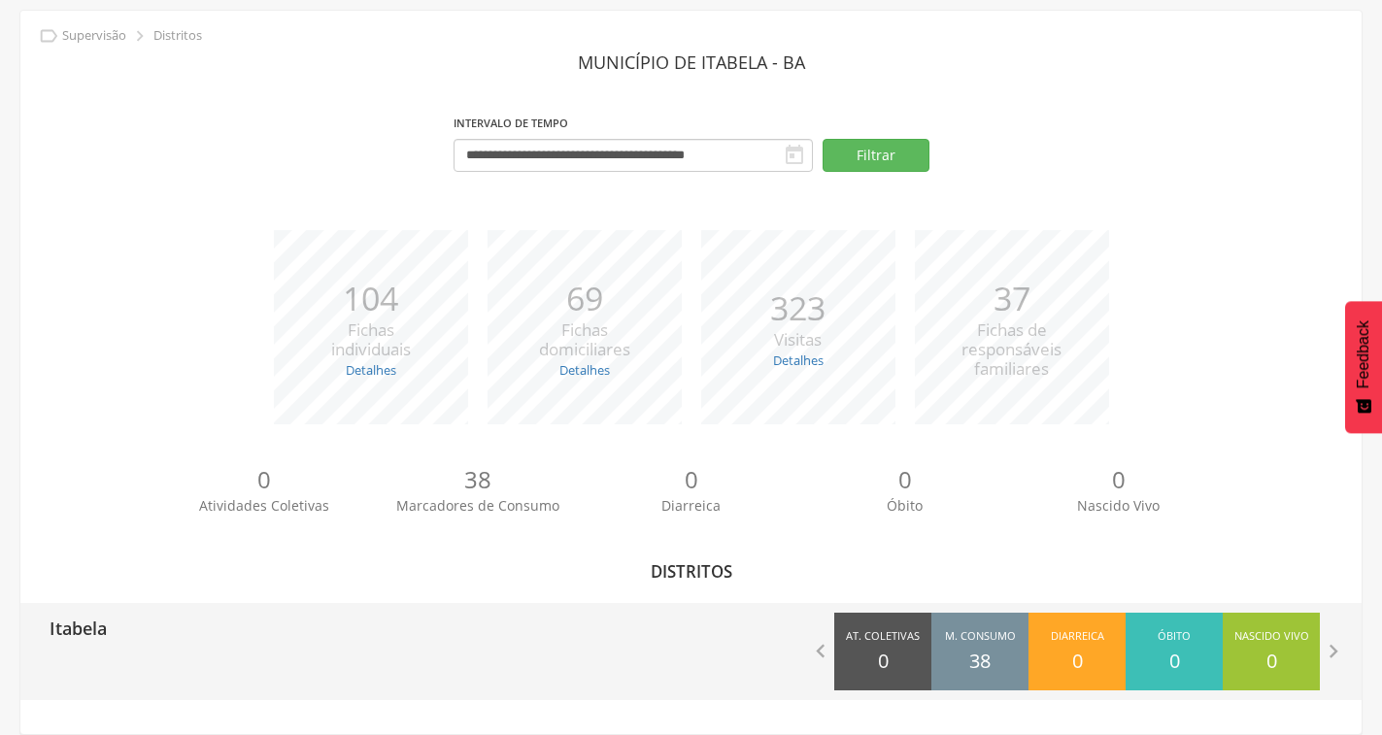
click at [1068, 639] on span "Diarreica" at bounding box center [1077, 637] width 53 height 19
click at [1335, 650] on icon "" at bounding box center [1333, 651] width 27 height 27
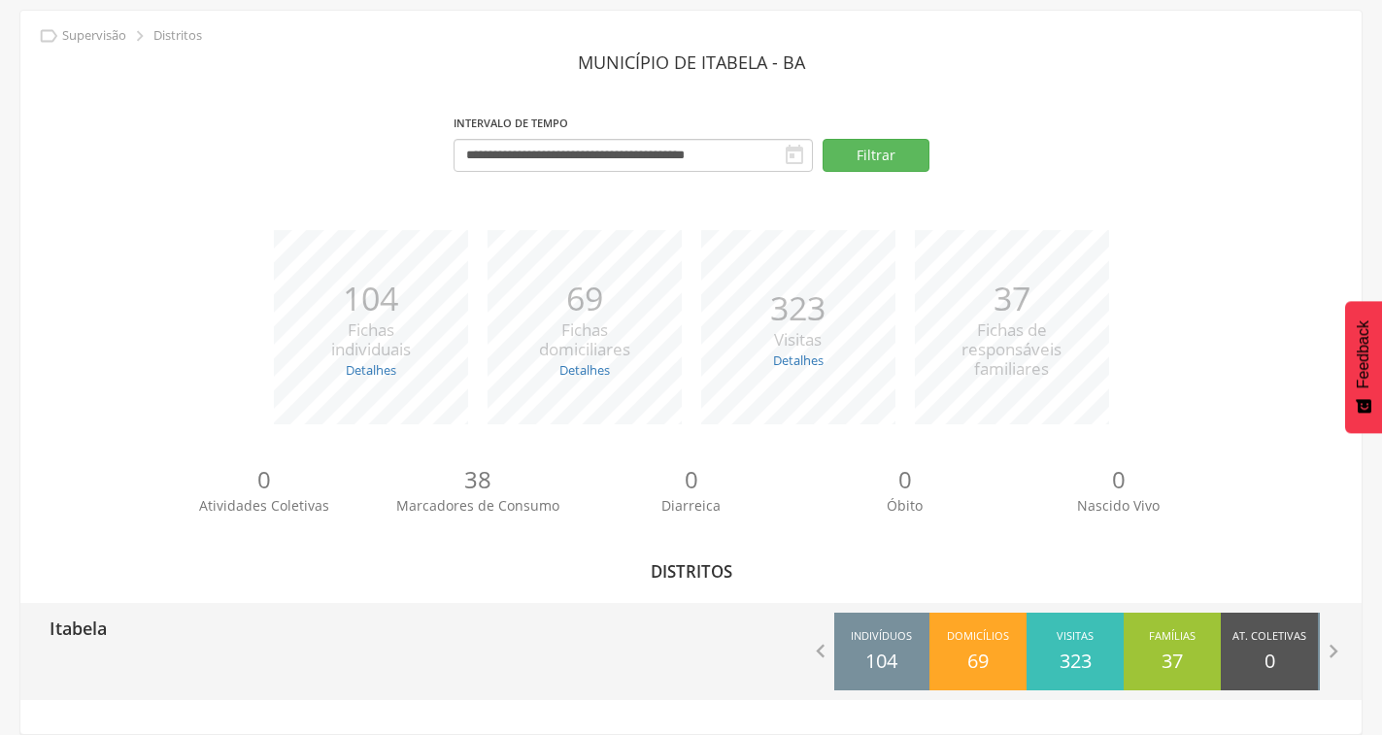
drag, startPoint x: 1065, startPoint y: 665, endPoint x: 1036, endPoint y: 665, distance: 29.1
click at [1055, 665] on div "Visitas 323" at bounding box center [1074, 652] width 97 height 78
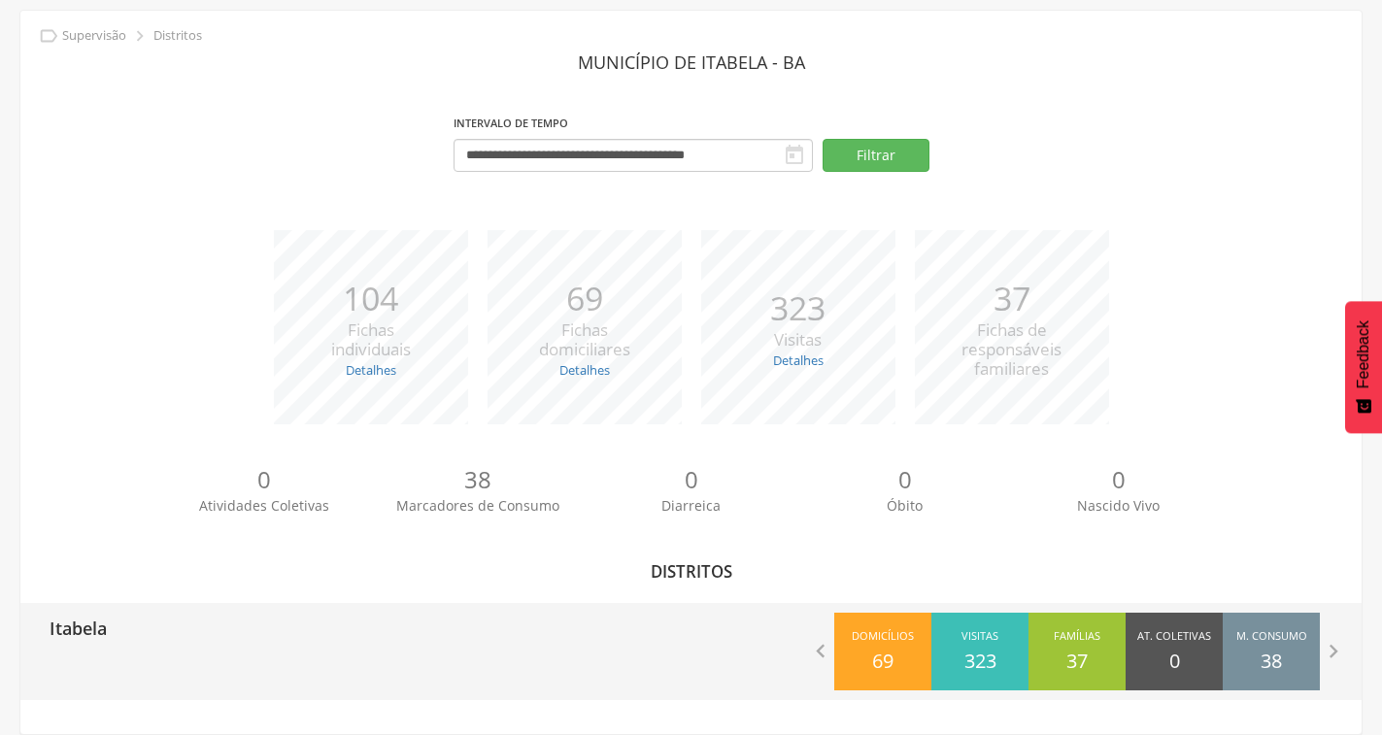
click at [1026, 665] on div "Visitas 323" at bounding box center [979, 652] width 97 height 78
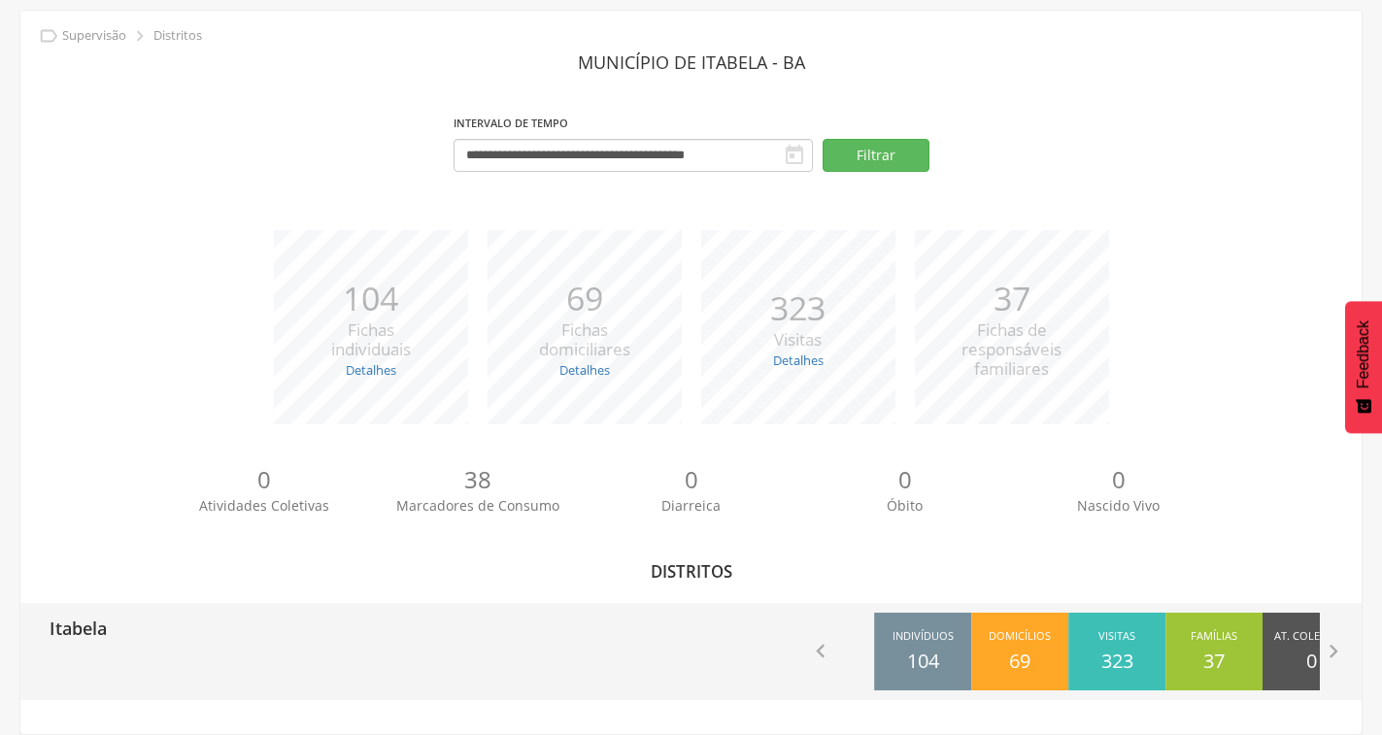
drag, startPoint x: 983, startPoint y: 663, endPoint x: 1183, endPoint y: 679, distance: 200.6
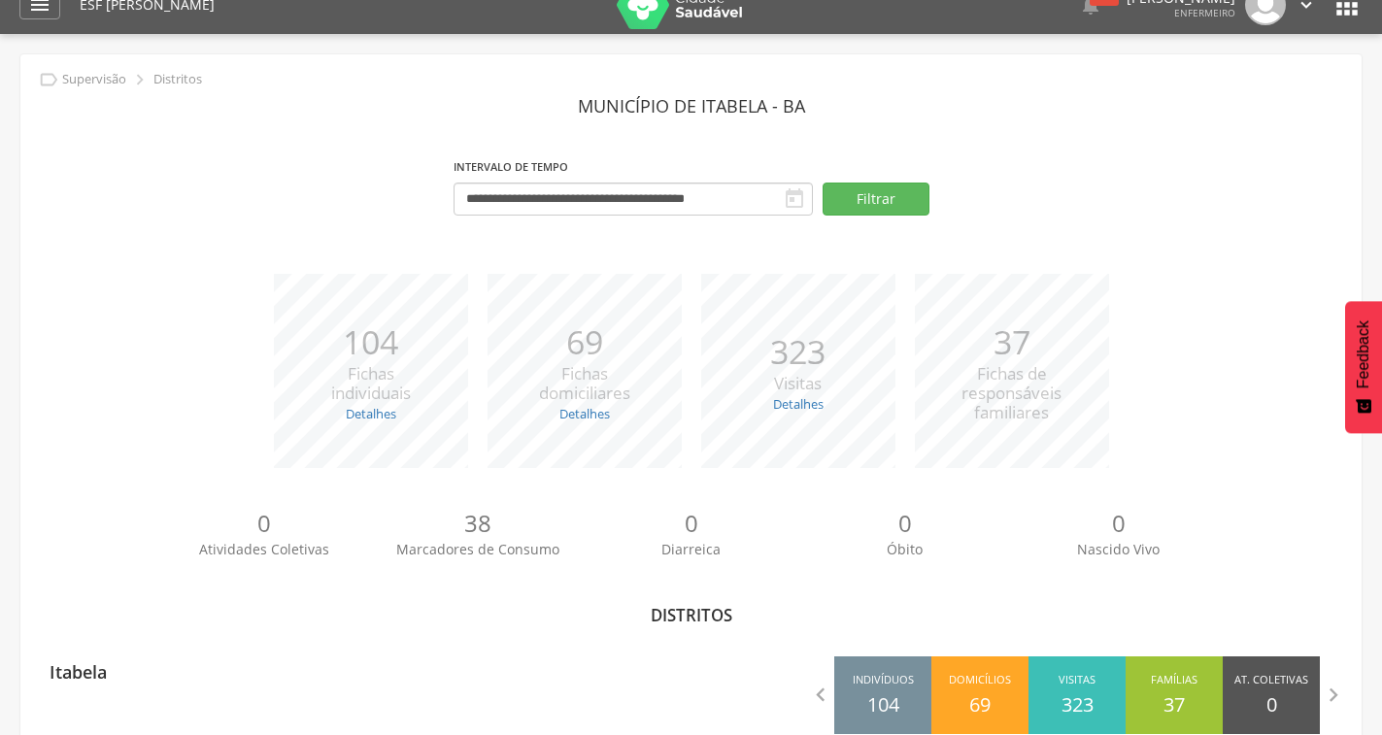
scroll to position [0, 0]
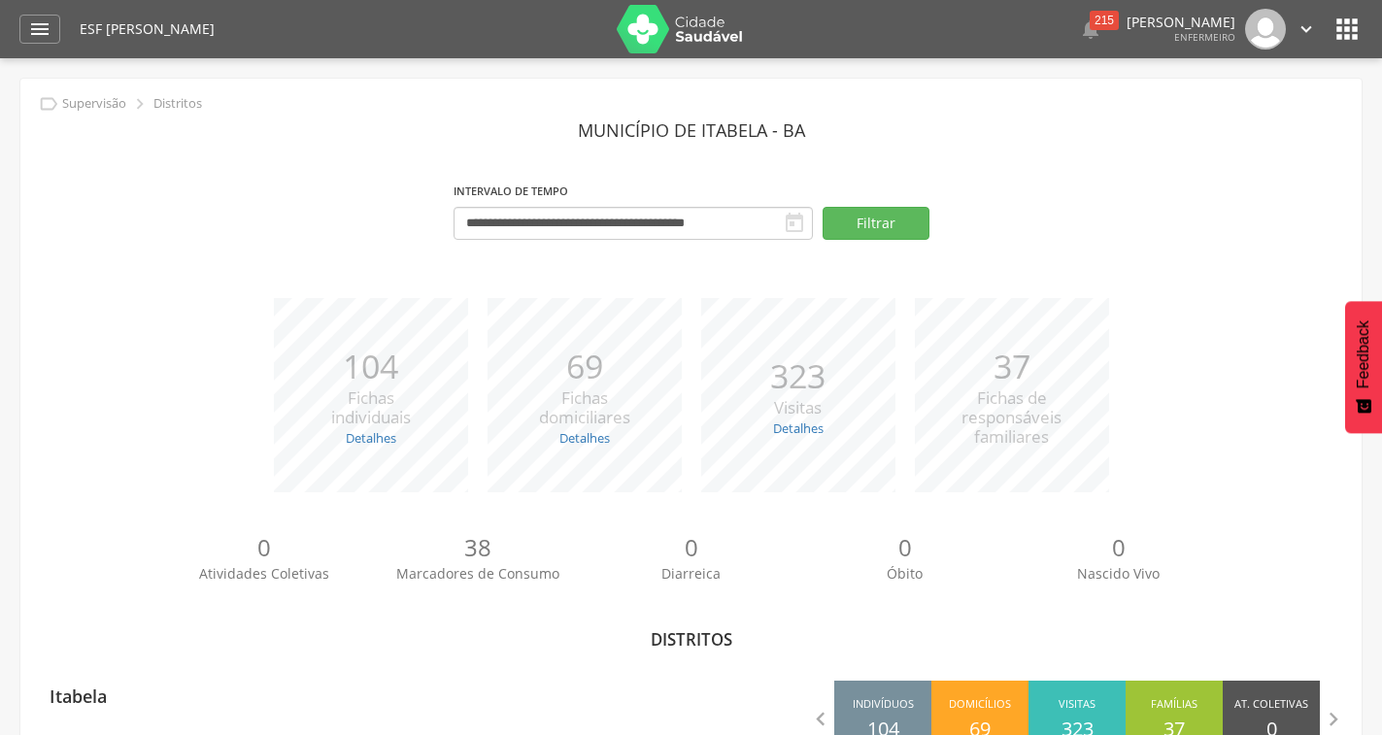
click at [1328, 38] on div "ESF Benedito Ribeiro dos Santos  215  Lorem ipsum dolor sit amet, sed do eius…" at bounding box center [721, 29] width 1283 height 58
click at [1335, 37] on icon "" at bounding box center [1346, 29] width 31 height 31
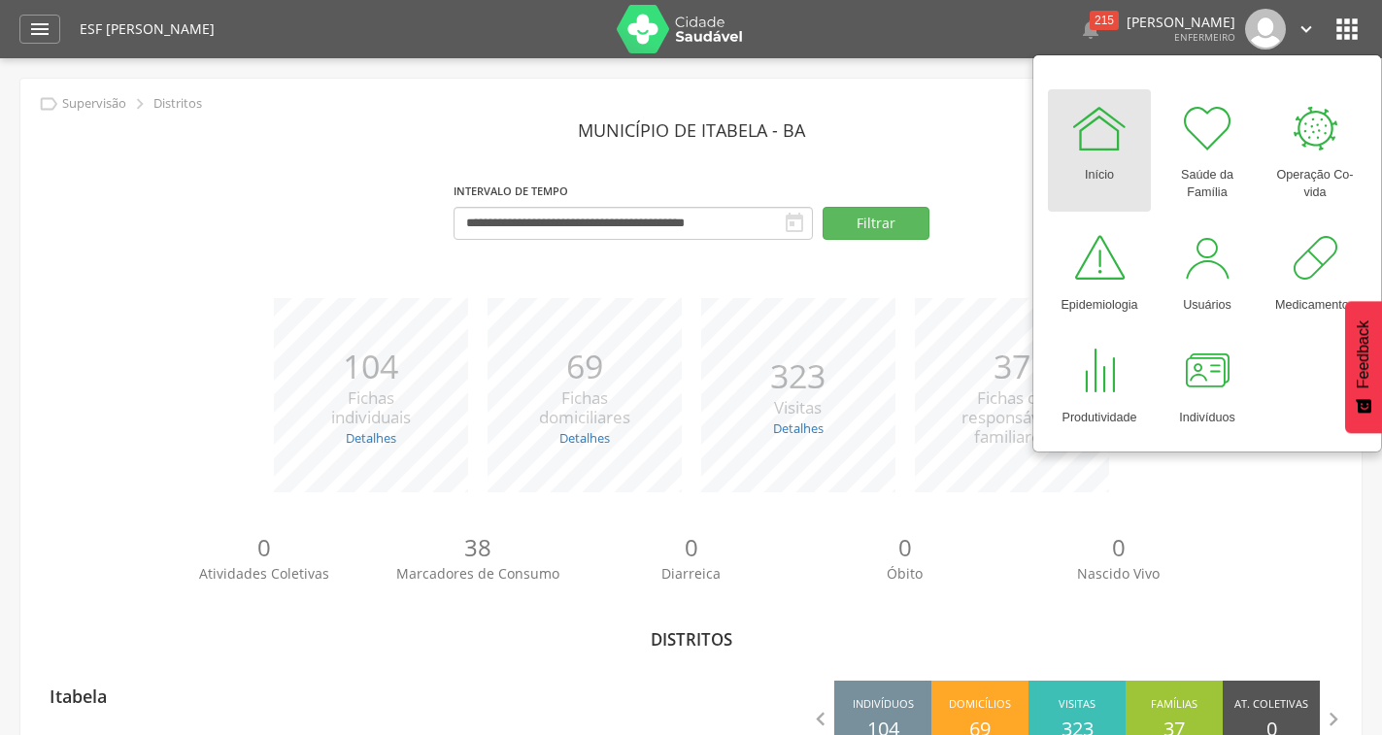
click at [1294, 25] on div " Configurações Sair" at bounding box center [1276, 29] width 82 height 41
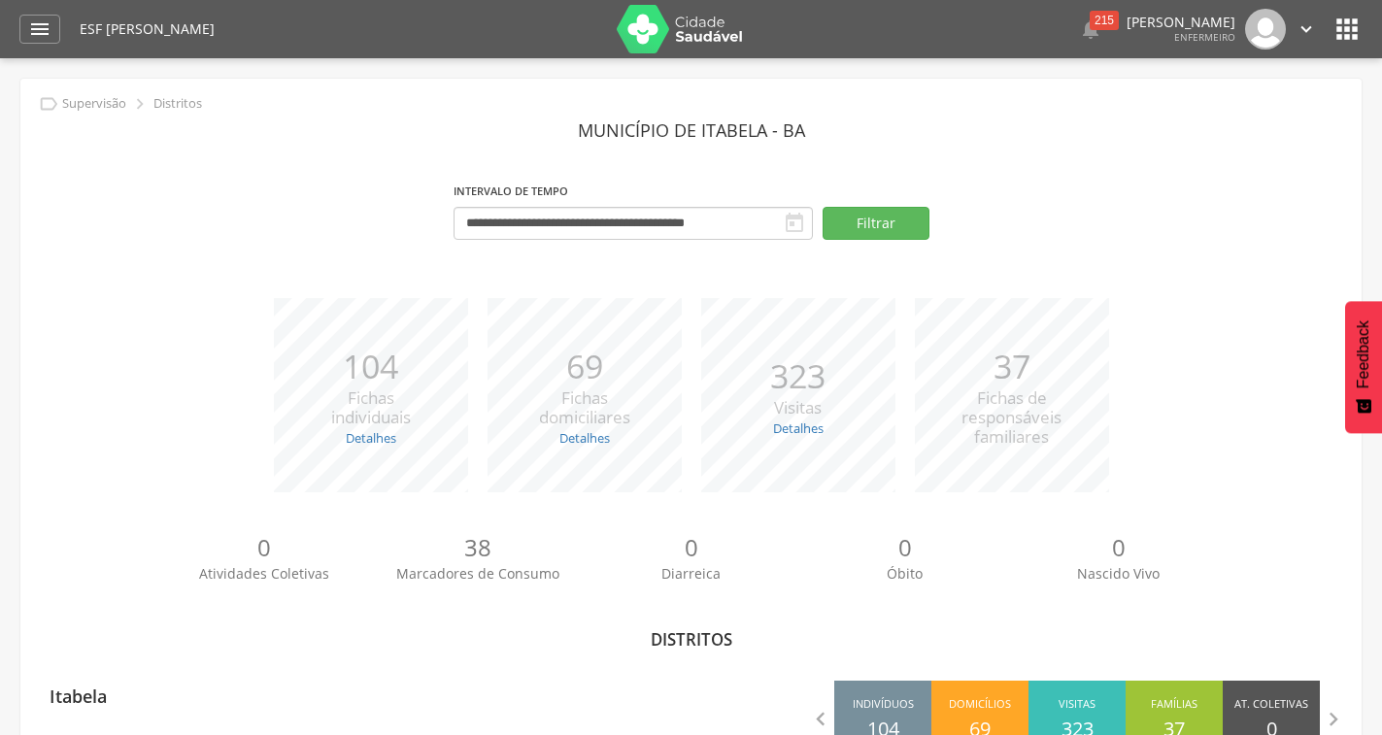
click at [1299, 27] on icon "" at bounding box center [1305, 28] width 21 height 21
drag, startPoint x: 175, startPoint y: 21, endPoint x: 206, endPoint y: 24, distance: 31.2
click at [194, 22] on div "ESF [PERSON_NAME]" at bounding box center [341, 29] width 522 height 58
click at [37, 25] on icon "" at bounding box center [39, 28] width 23 height 23
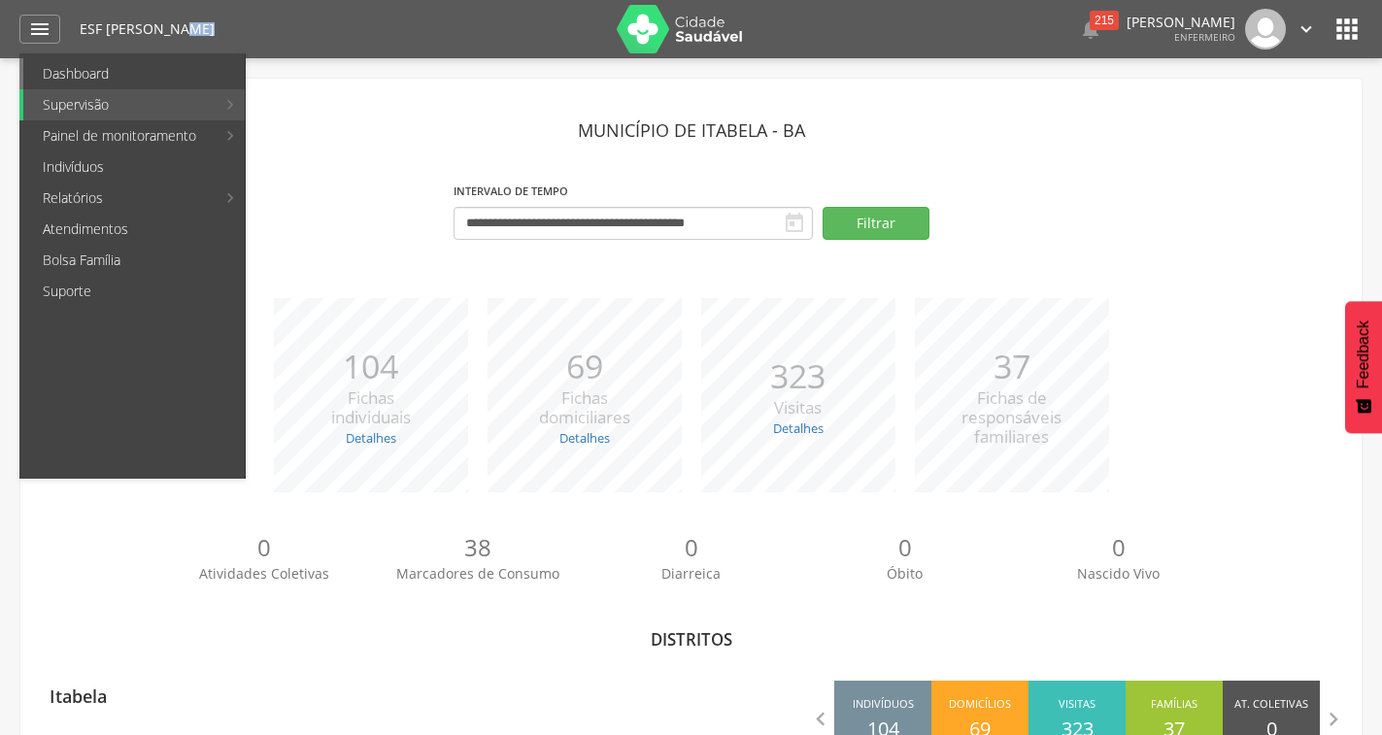
click at [120, 75] on link "Dashboard" at bounding box center [133, 73] width 221 height 31
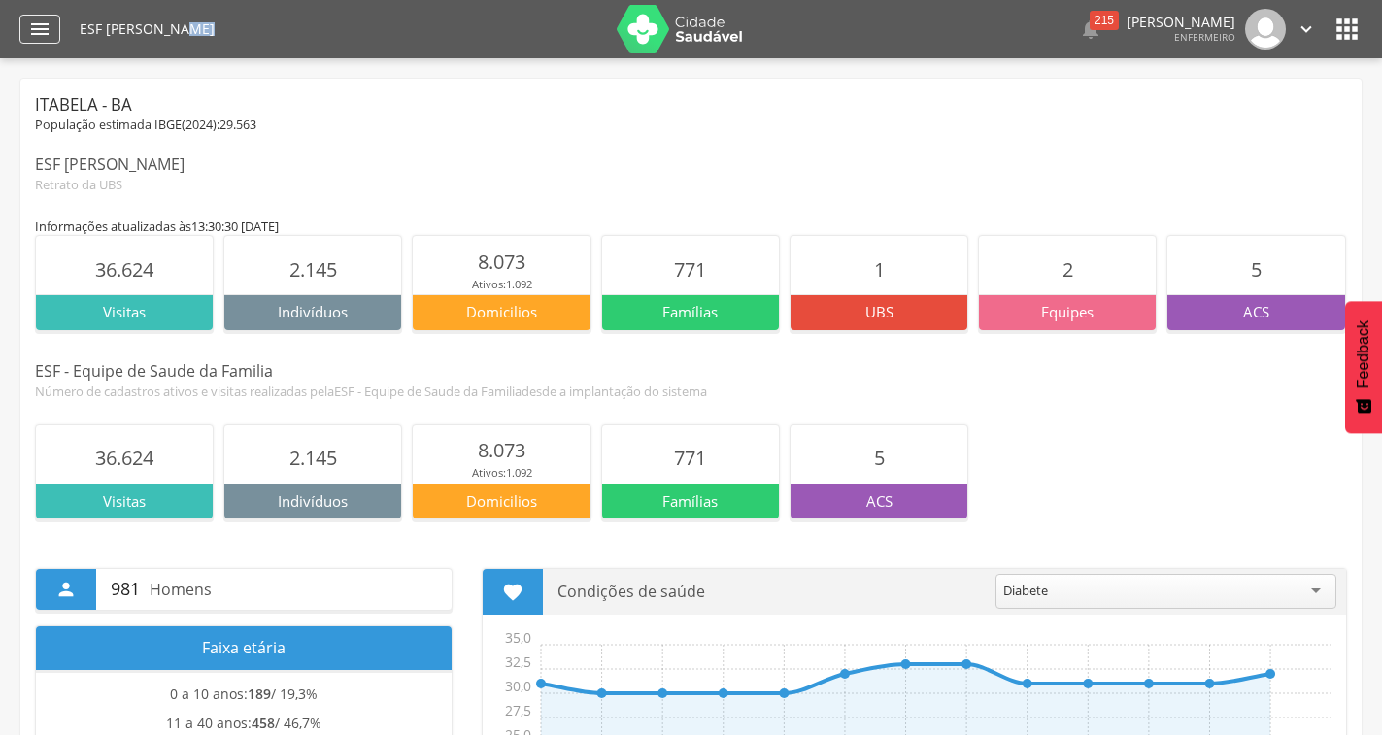
click at [56, 28] on div "" at bounding box center [39, 29] width 41 height 29
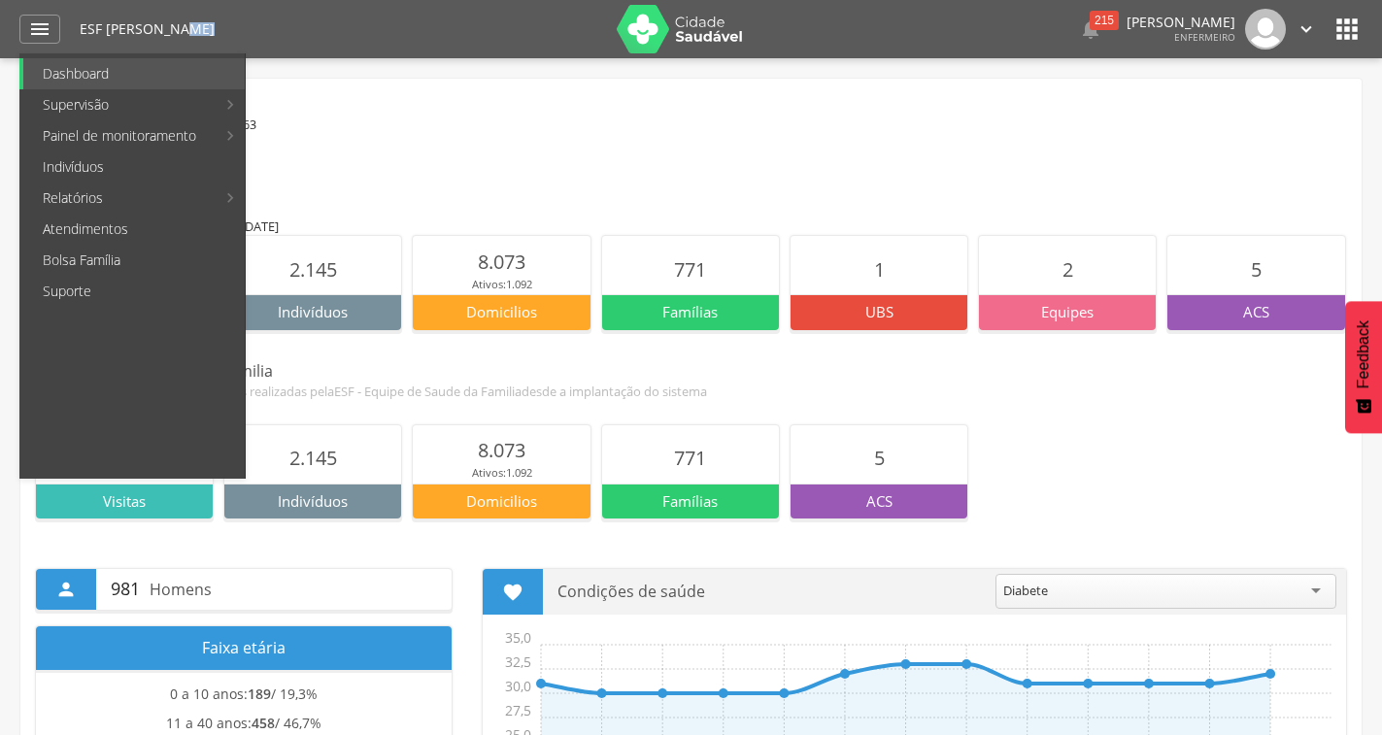
click at [1306, 33] on icon "" at bounding box center [1305, 28] width 21 height 21
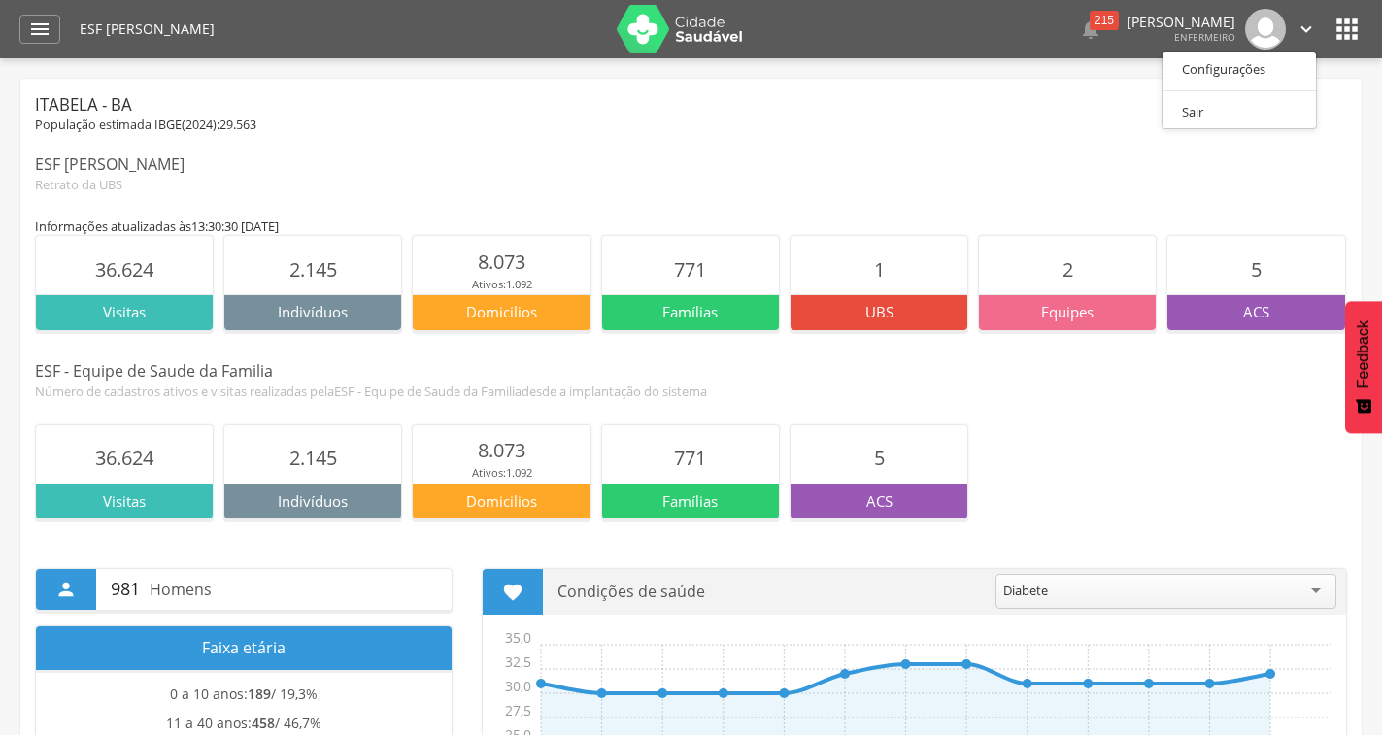
drag, startPoint x: 1161, startPoint y: 34, endPoint x: 1133, endPoint y: 45, distance: 30.1
click at [1153, 38] on div "Tânia Santos Costa Enfermeiro" at bounding box center [1180, 29] width 109 height 27
click at [1090, 31] on icon "" at bounding box center [1090, 28] width 23 height 23
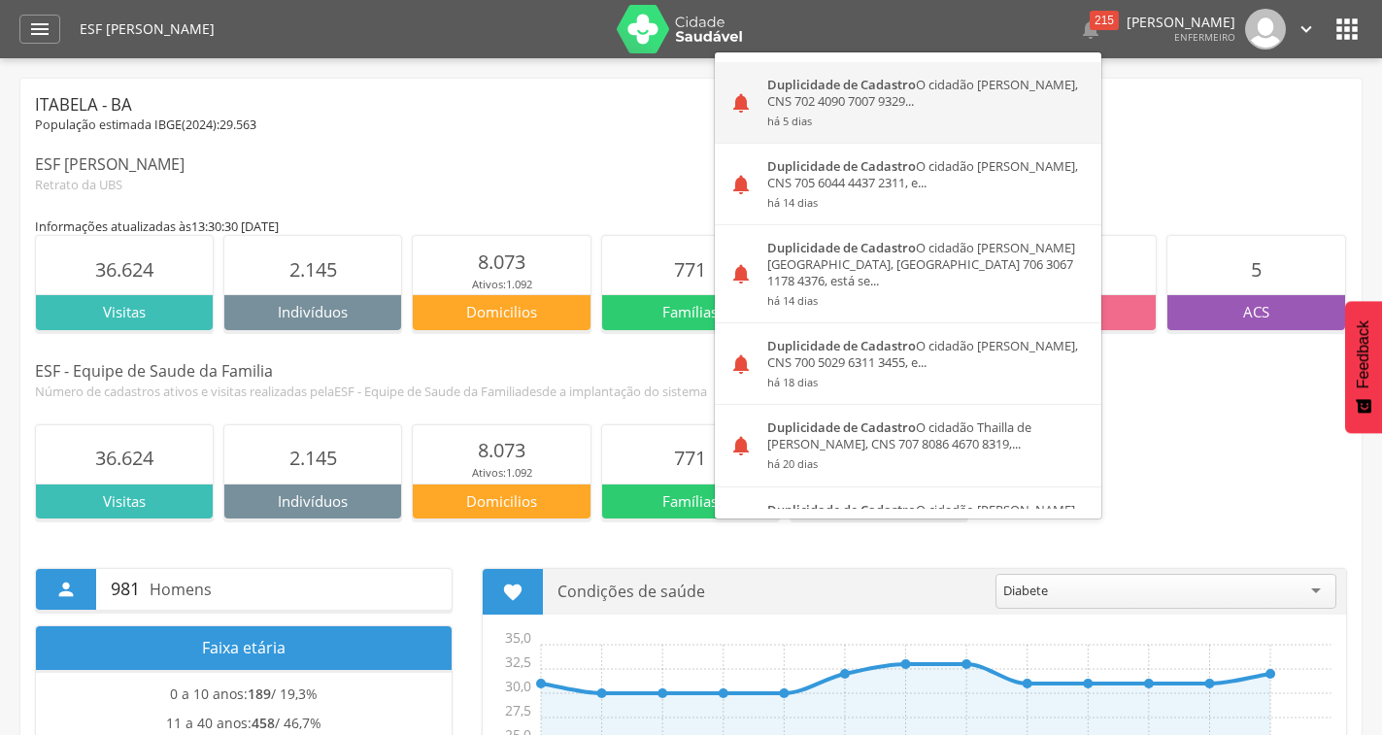
click at [1041, 120] on small "há 5 dias" at bounding box center [926, 122] width 319 height 14
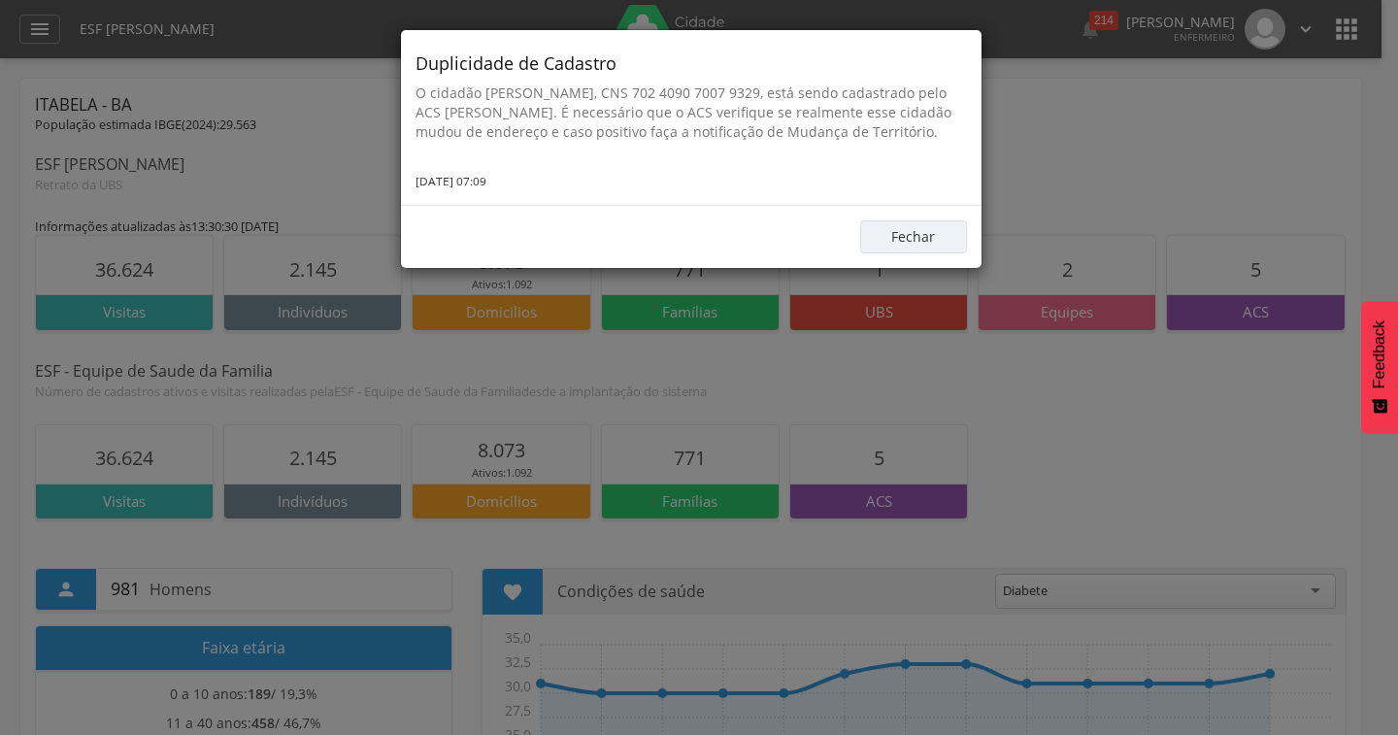
click at [1099, 23] on div "Duplicidade de Cadastro O cidadão Mayqueline Bomfim Molendolfe, CNS 702 4090 70…" at bounding box center [699, 367] width 1398 height 735
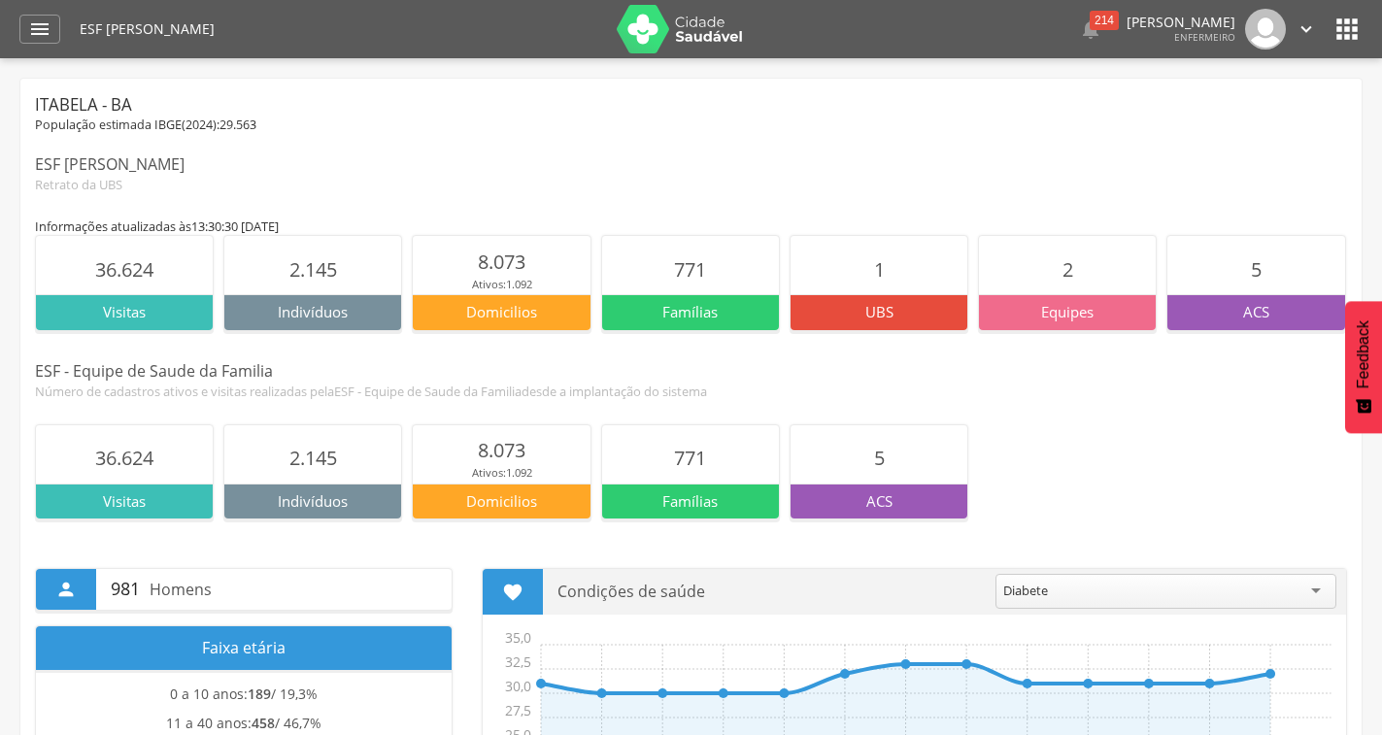
click at [1096, 37] on div " 214  Duplicidade de Cadastro O cidadão Mayqueline Bomfim Molendolfe, CNS 702…" at bounding box center [1055, 29] width 522 height 41
drag, startPoint x: 1086, startPoint y: 37, endPoint x: 1079, endPoint y: 47, distance: 11.9
click at [1084, 37] on icon "" at bounding box center [1090, 28] width 23 height 23
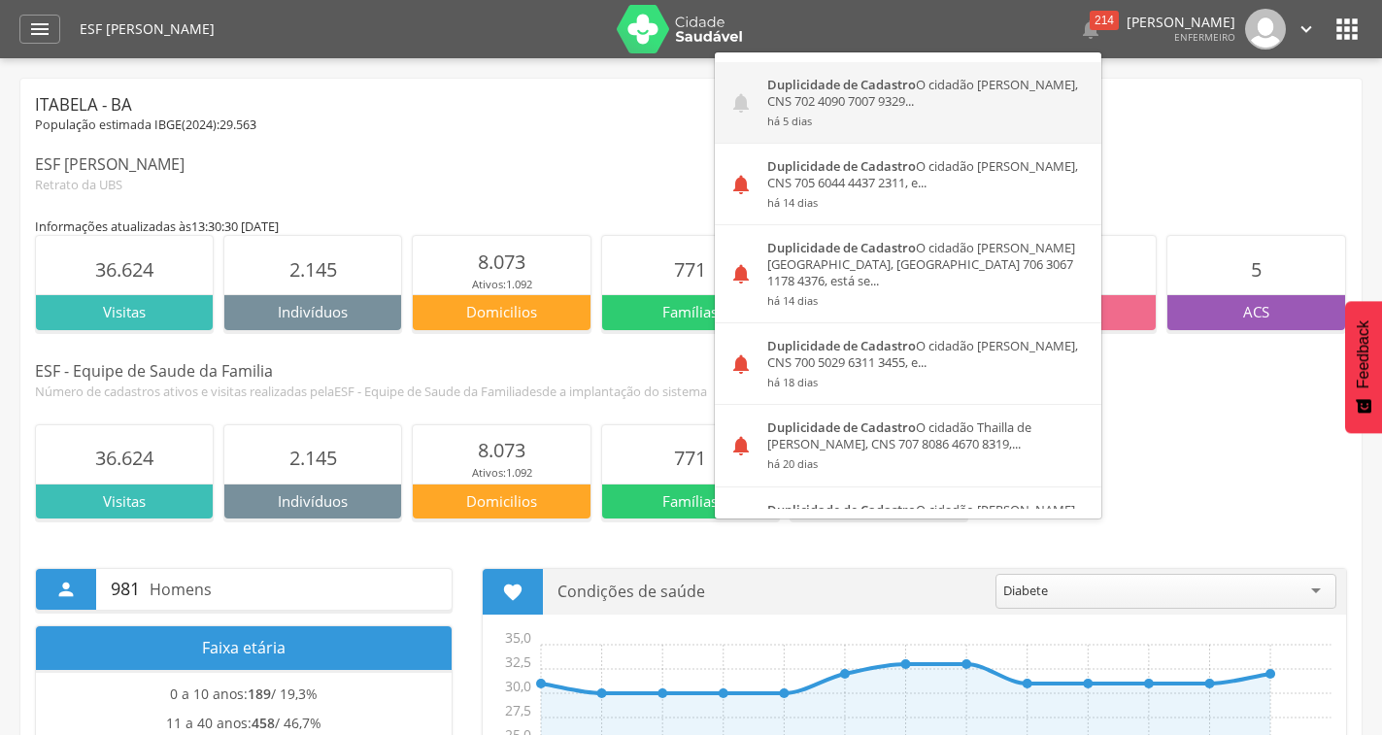
click at [980, 105] on div "Duplicidade de Cadastro O cidadão Mayqueline Bomfim Molendolfe, CNS 702 4090 70…" at bounding box center [927, 102] width 349 height 81
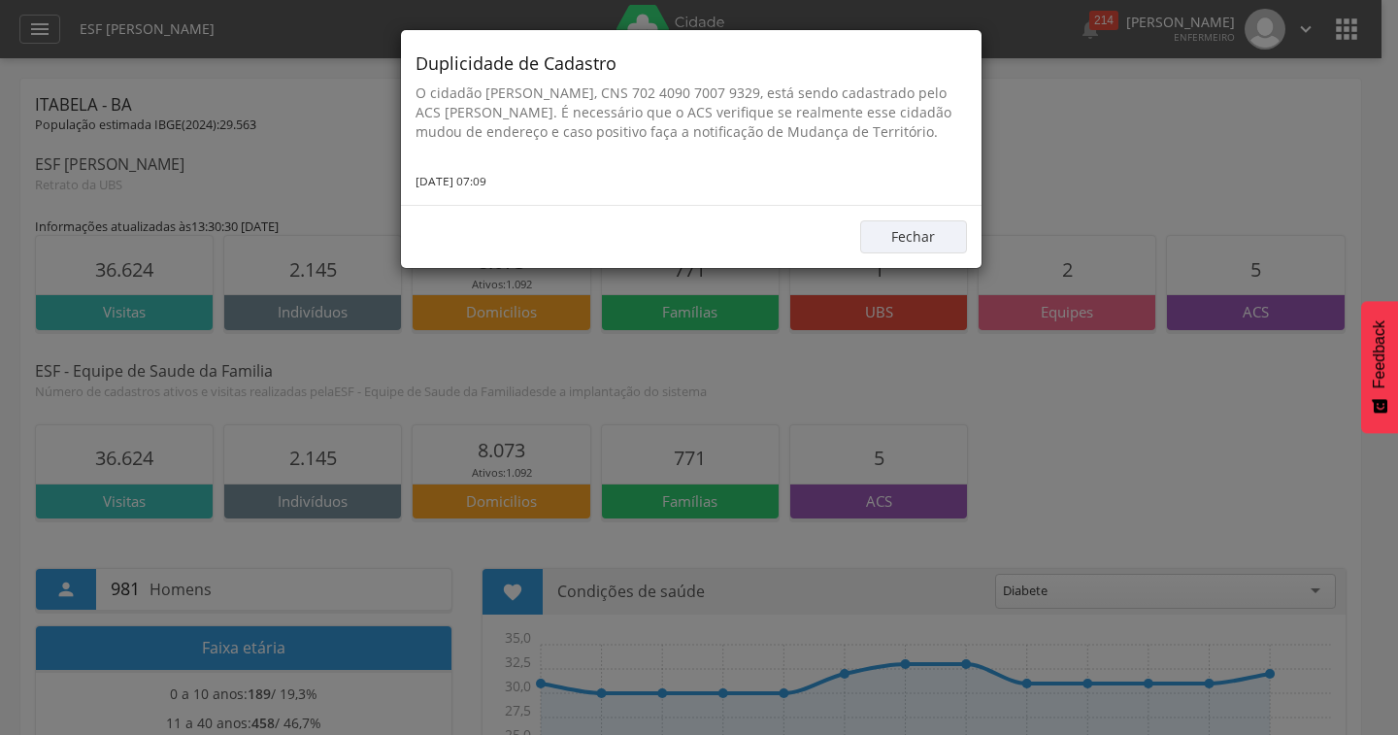
click at [1112, 25] on div "Duplicidade de Cadastro O cidadão Mayqueline Bomfim Molendolfe, CNS 702 4090 70…" at bounding box center [699, 367] width 1398 height 735
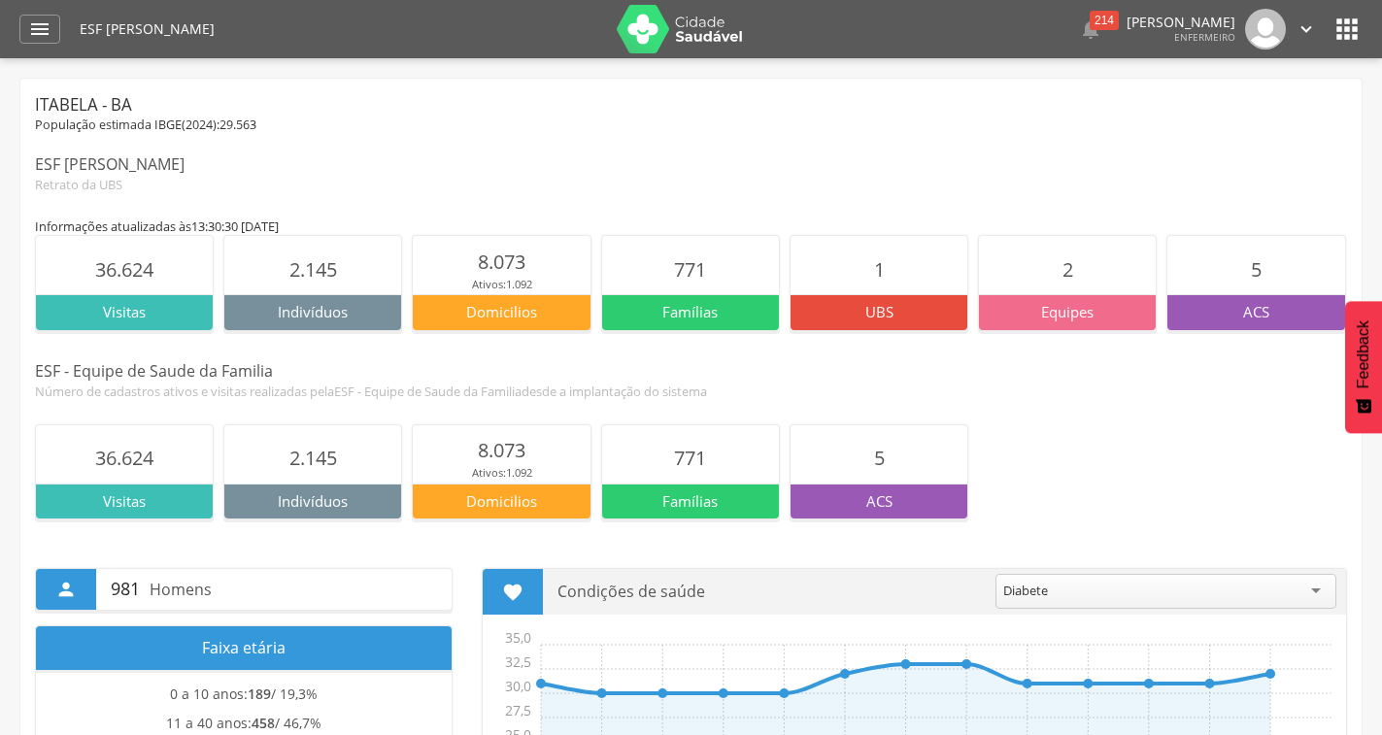
drag, startPoint x: 1083, startPoint y: 36, endPoint x: 1019, endPoint y: 133, distance: 116.3
click at [1081, 38] on icon "" at bounding box center [1090, 28] width 23 height 23
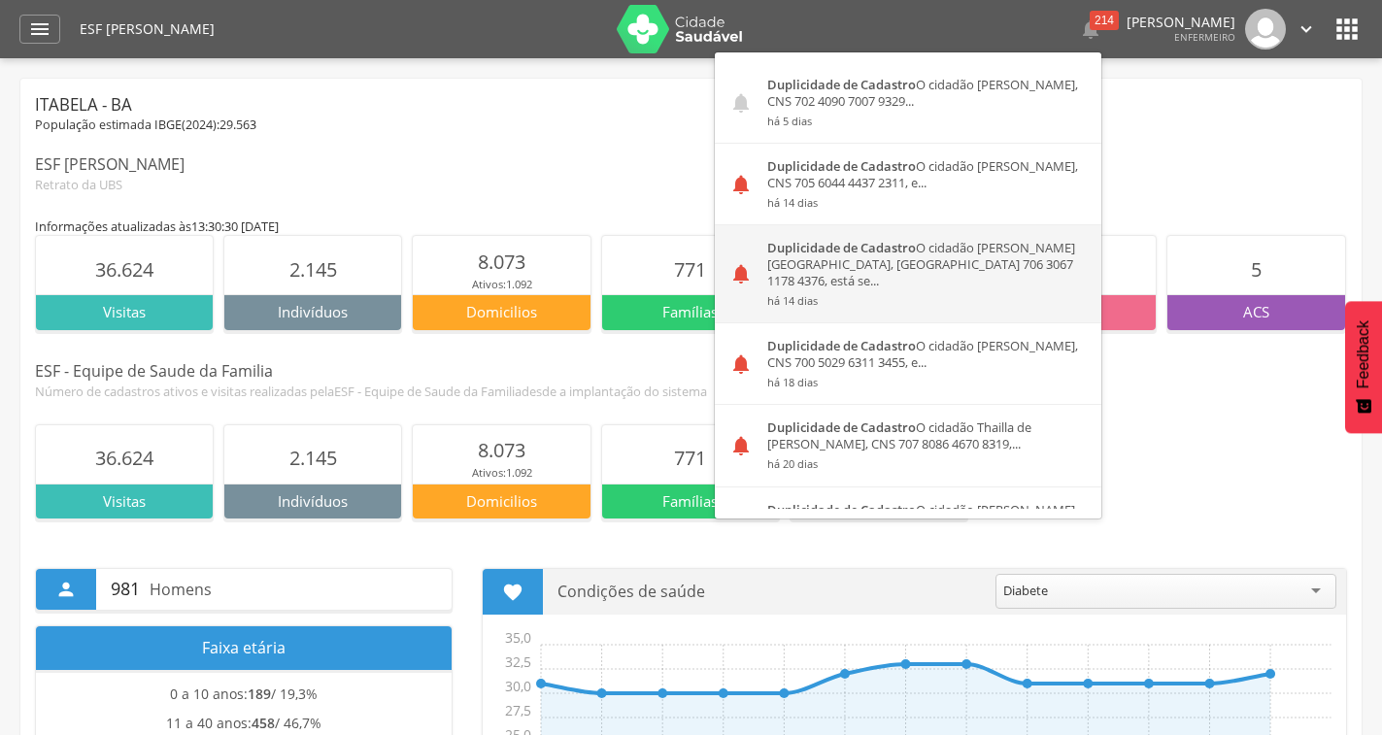
click at [958, 302] on div "Duplicidade de Cadastro O cidadão Edenair Lima Santos, CNS 706 3067 1178 4376, …" at bounding box center [927, 273] width 349 height 97
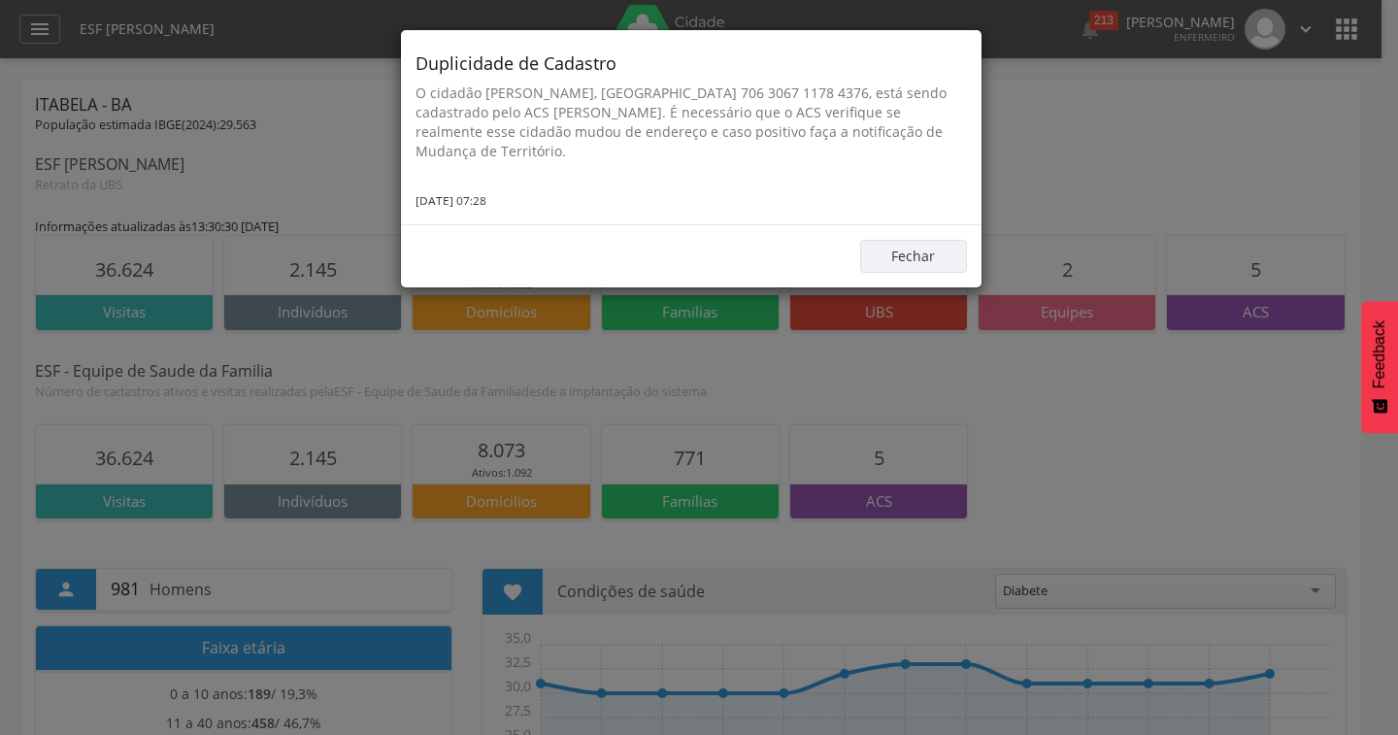
drag, startPoint x: 1104, startPoint y: 63, endPoint x: 1102, endPoint y: 50, distance: 12.8
click at [1104, 61] on div "Duplicidade de Cadastro O cidadão Edenair Lima Santos, CNS 706 3067 1178 4376, …" at bounding box center [699, 367] width 1398 height 735
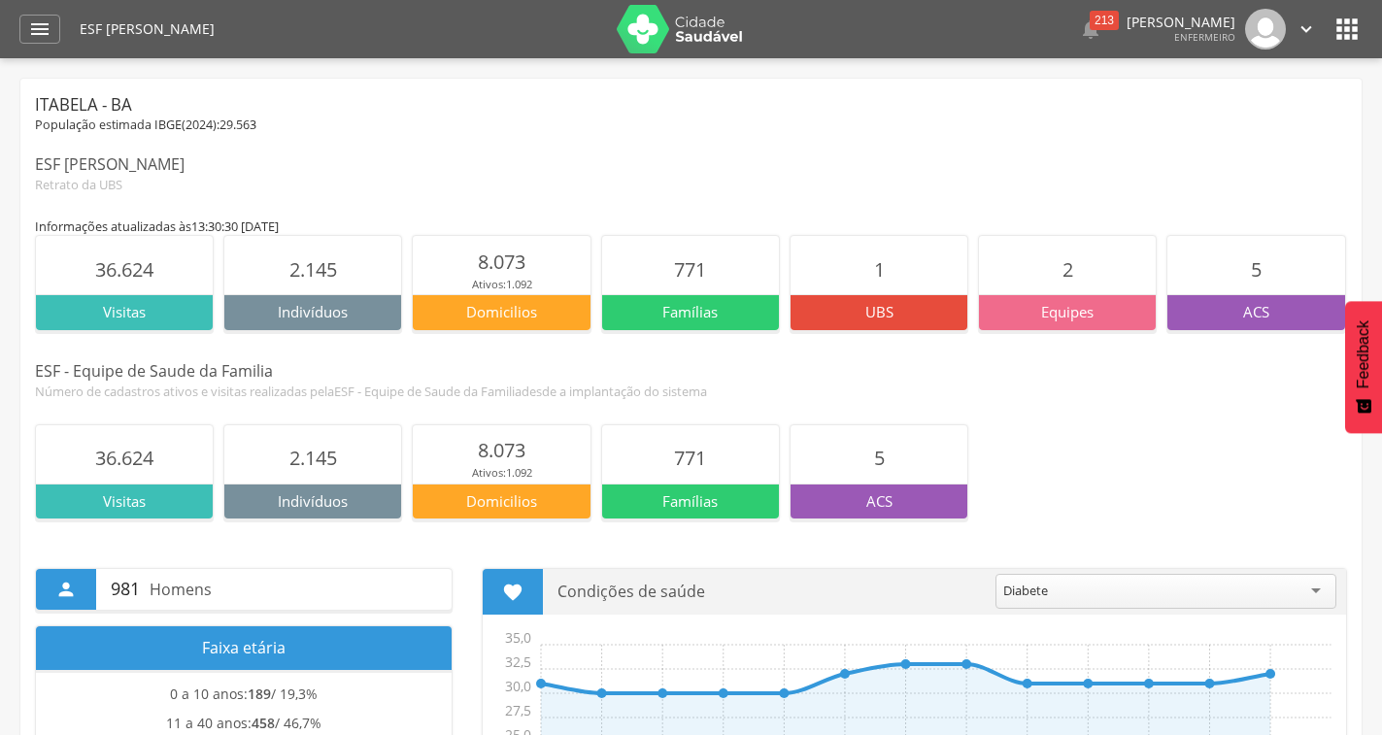
click at [1355, 27] on icon "" at bounding box center [1346, 29] width 31 height 31
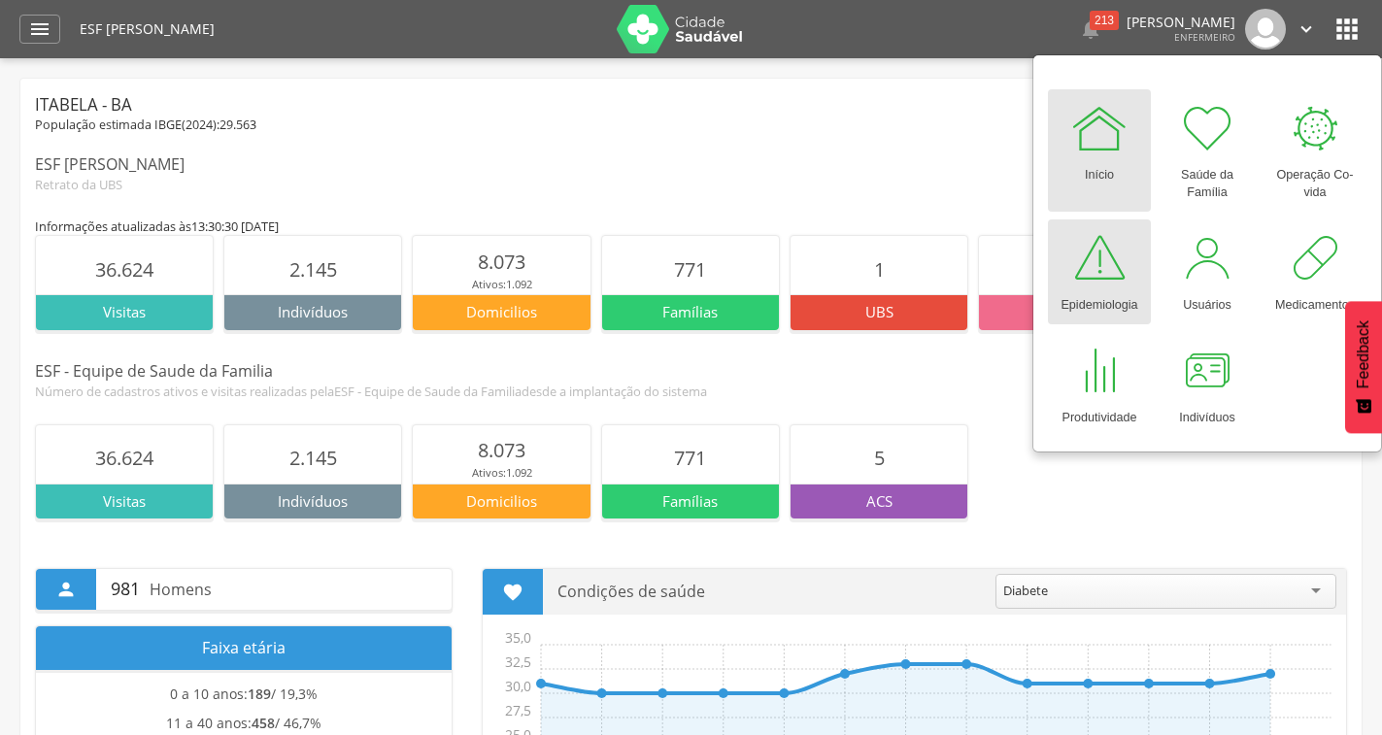
click at [1104, 288] on div "Epidemiologia" at bounding box center [1098, 300] width 77 height 27
